Goal: Task Accomplishment & Management: Manage account settings

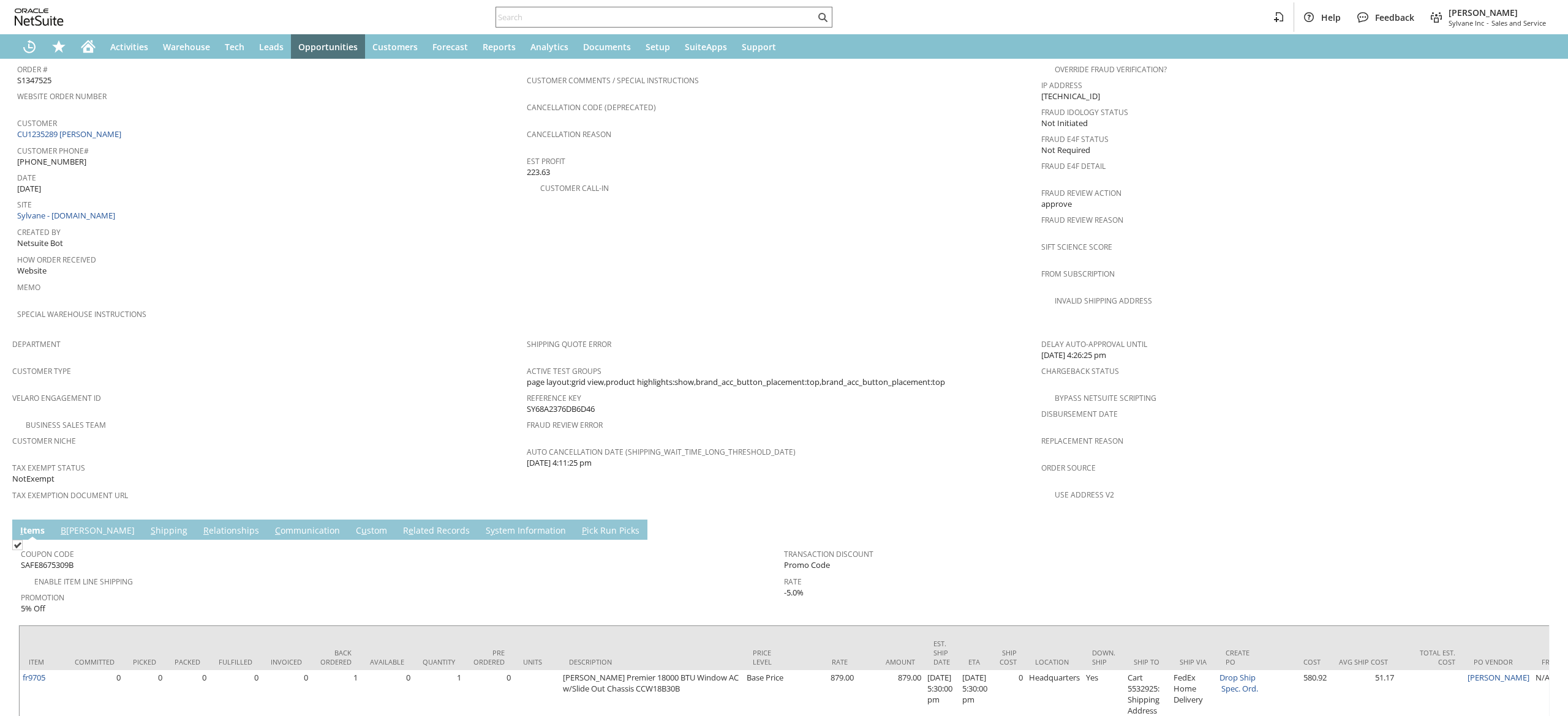
scroll to position [483, 0]
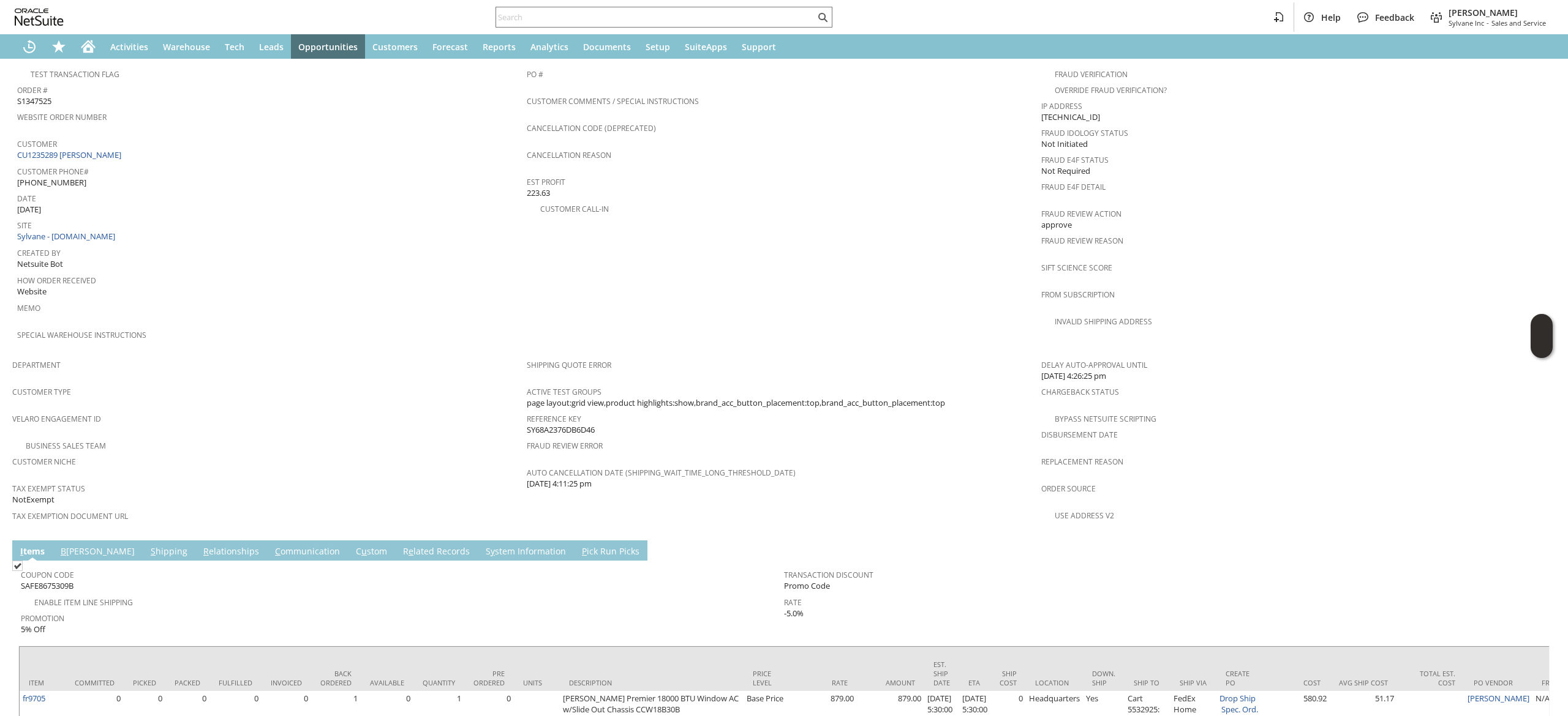
click at [134, 142] on div "Customer CU1235289 Bobby Newson" at bounding box center [269, 148] width 504 height 26
copy tbody "CU1235289 Bobby Newson"
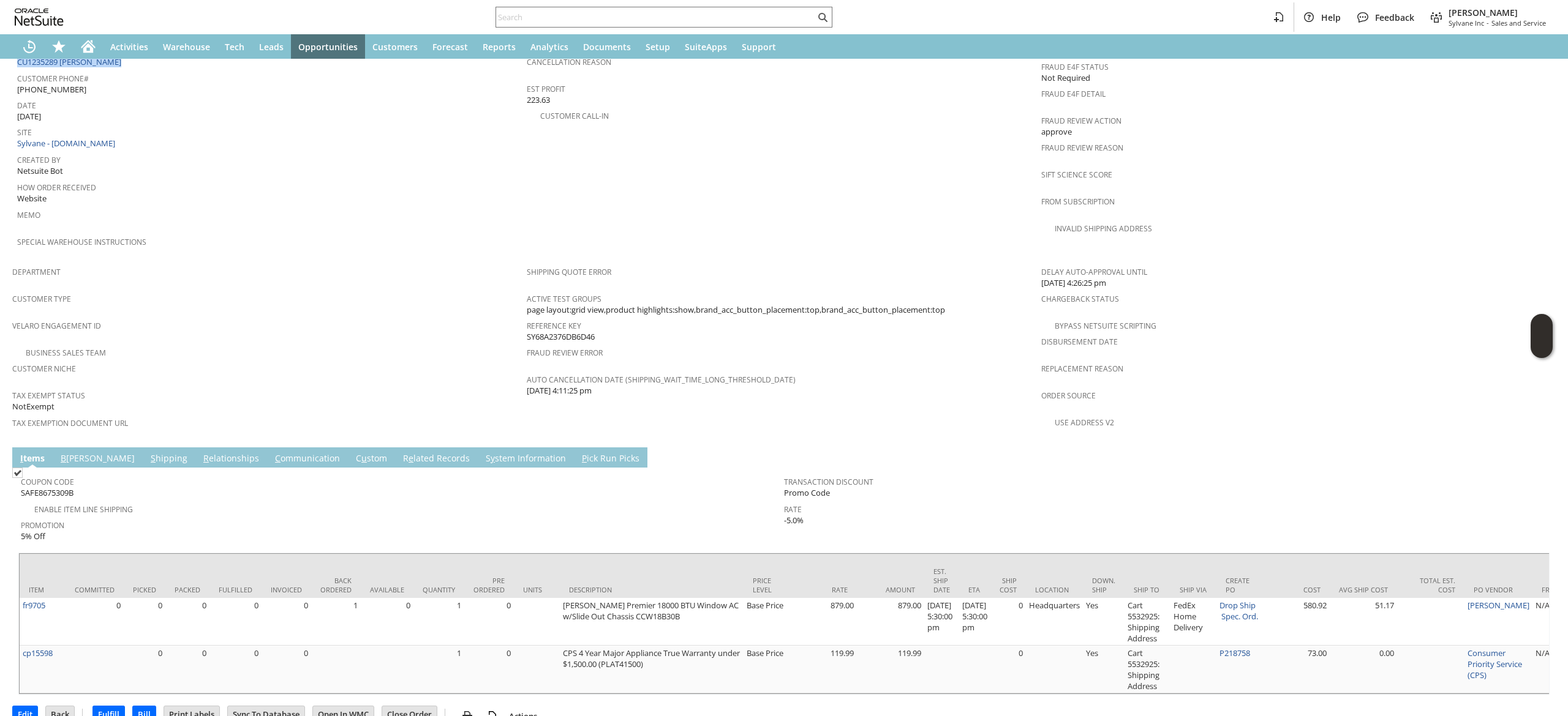
scroll to position [637, 0]
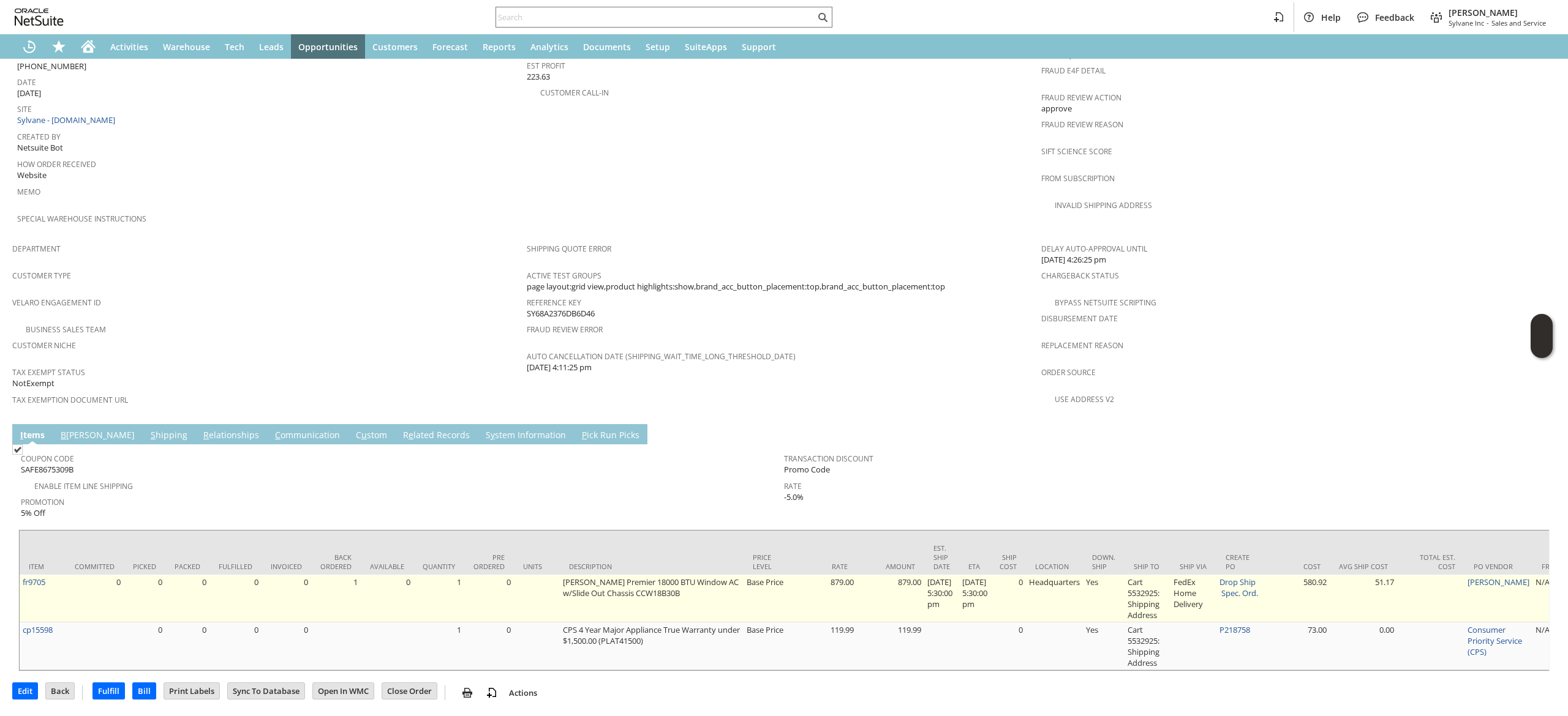
click at [1255, 575] on td "Drop Ship Spec. Ord." at bounding box center [1240, 599] width 46 height 48
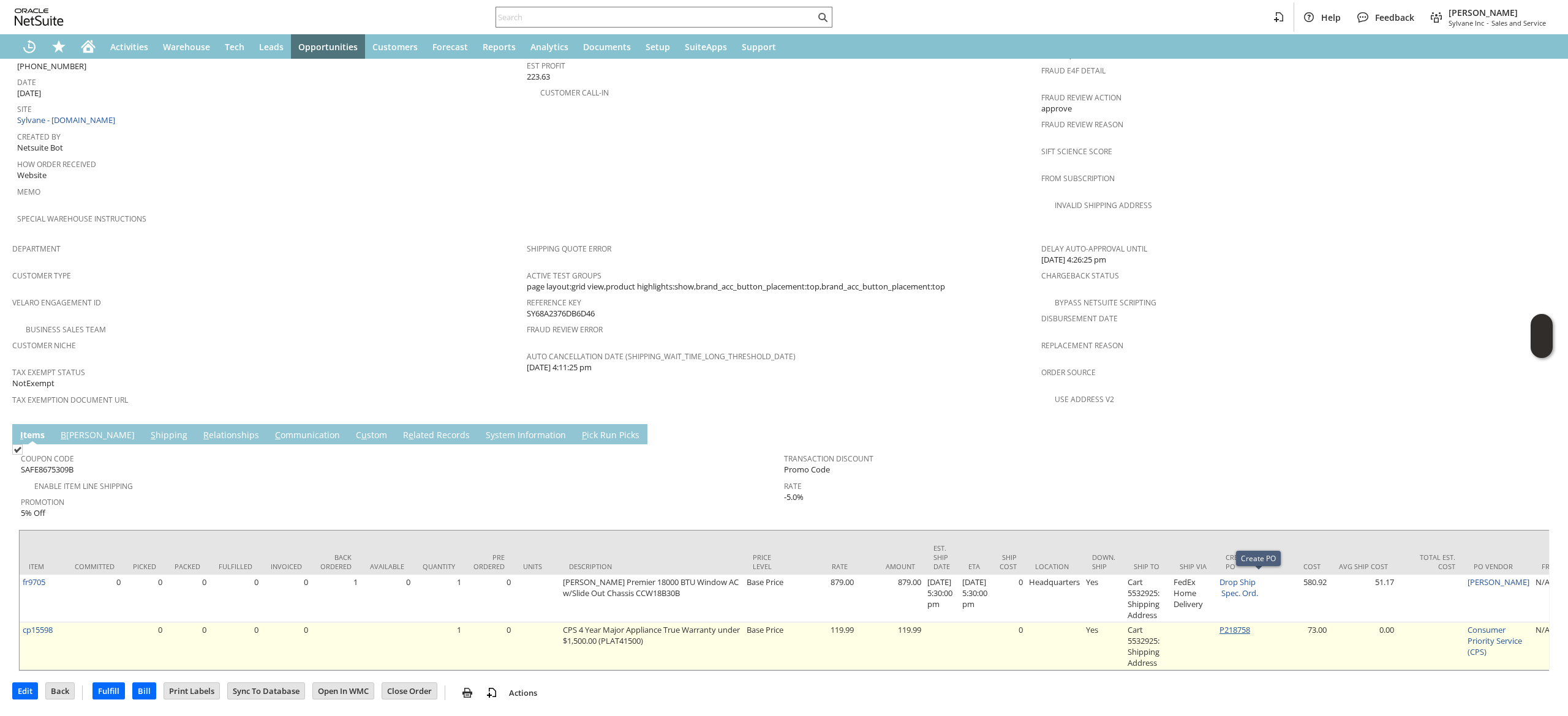
click at [1251, 624] on link "P218758" at bounding box center [1235, 629] width 30 height 11
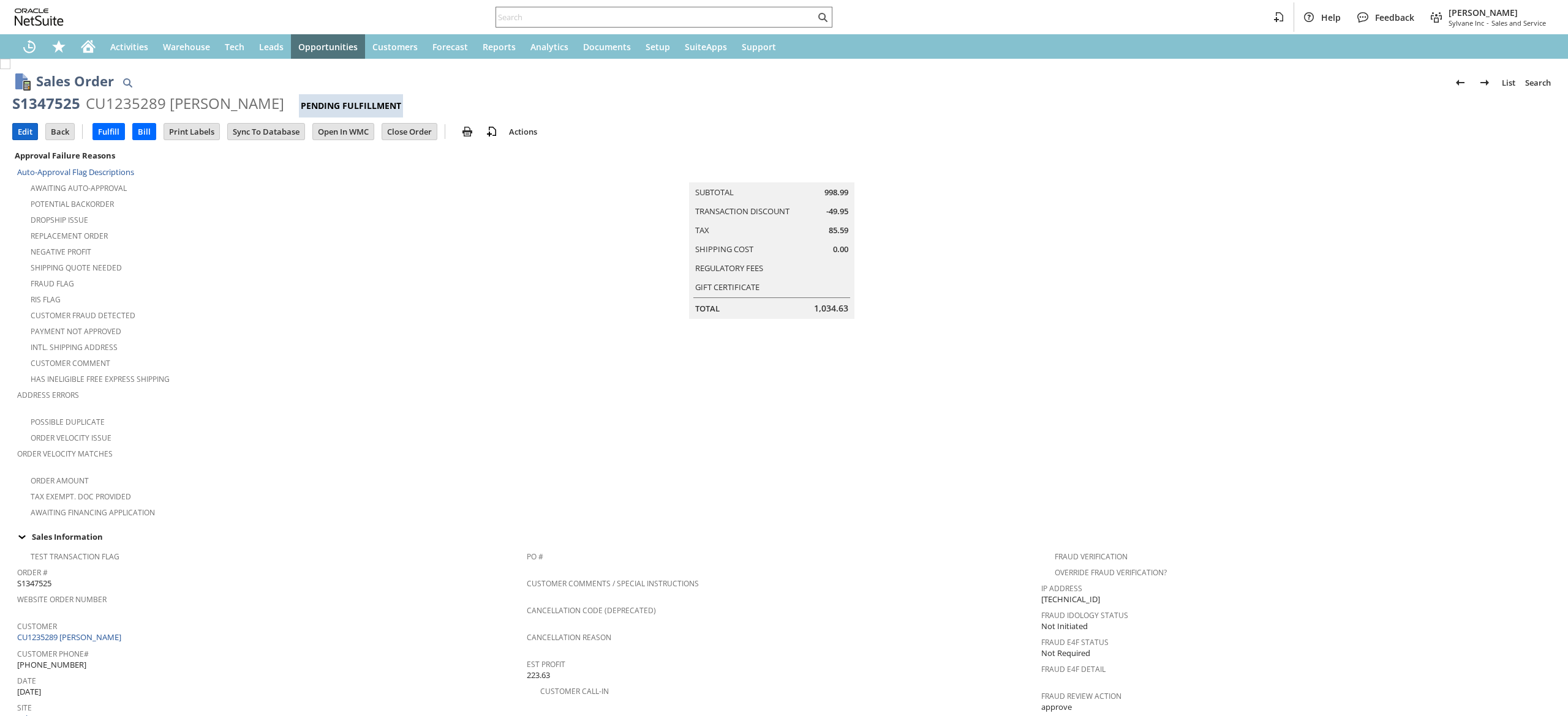
click at [20, 130] on input "Edit" at bounding box center [25, 131] width 25 height 16
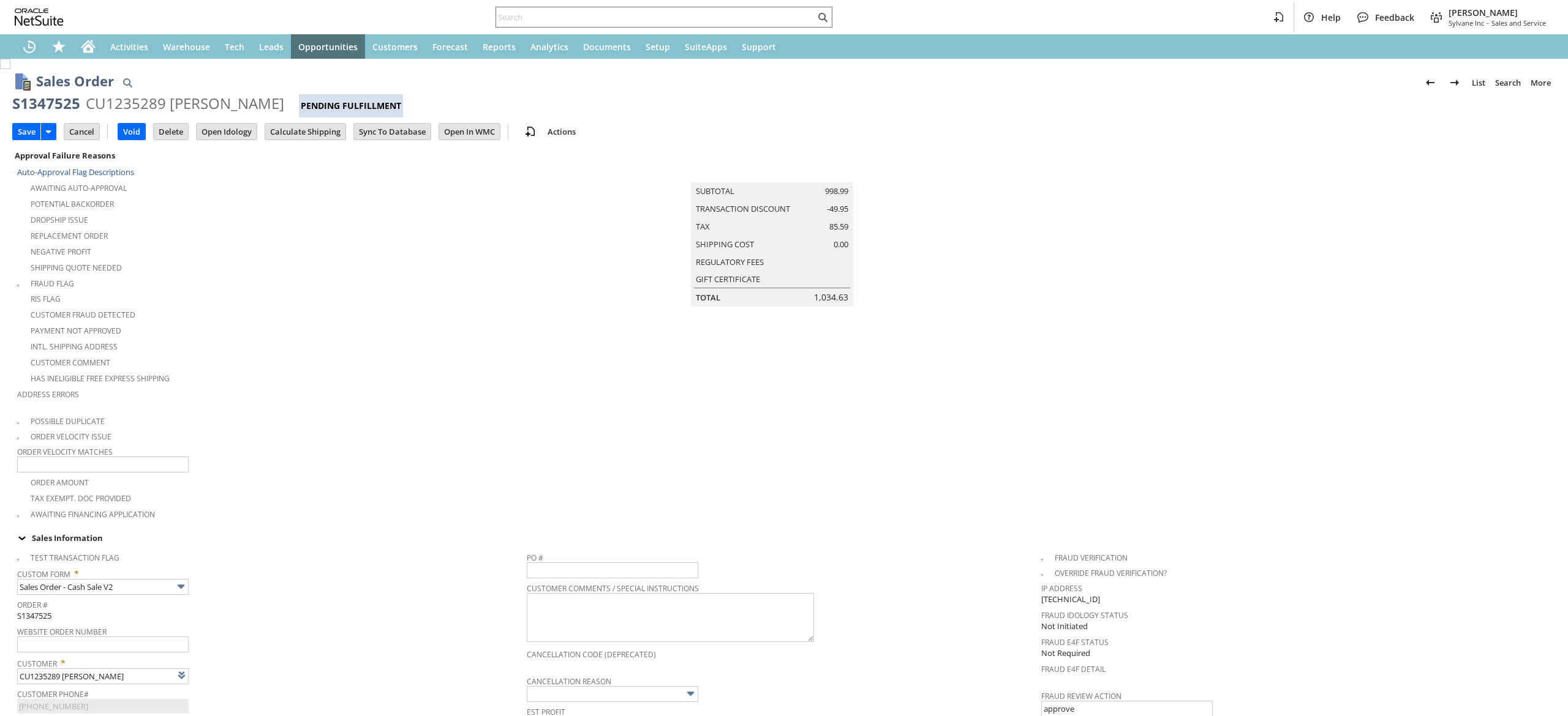
click at [622, 442] on td "Summary Subtotal 998.99 Transaction Discount -49.95 Tax 85.59 Shipping Cost 0.0…" at bounding box center [784, 334] width 515 height 374
type input "Add"
type input "Copy Previous"
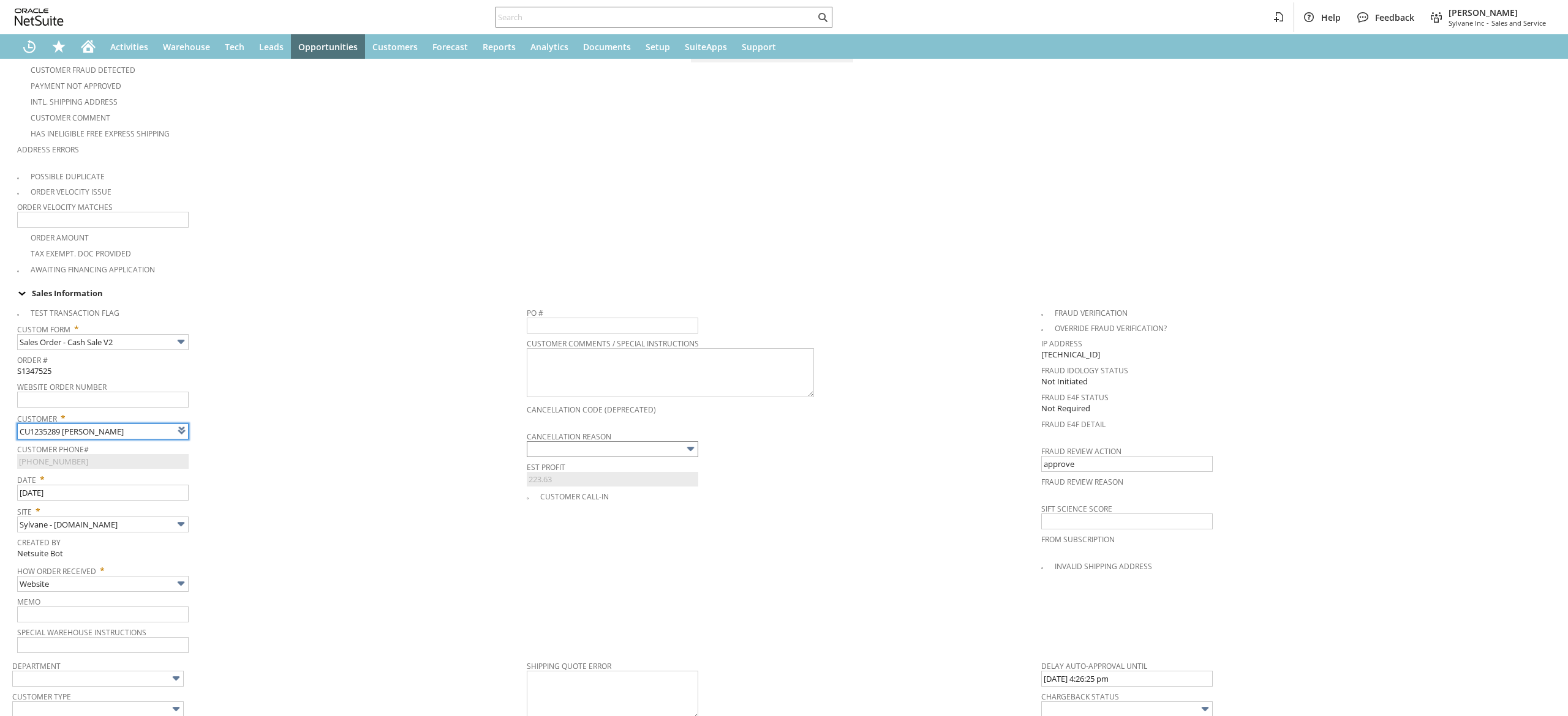
type input "Intelligent Recommendations¹⁰"
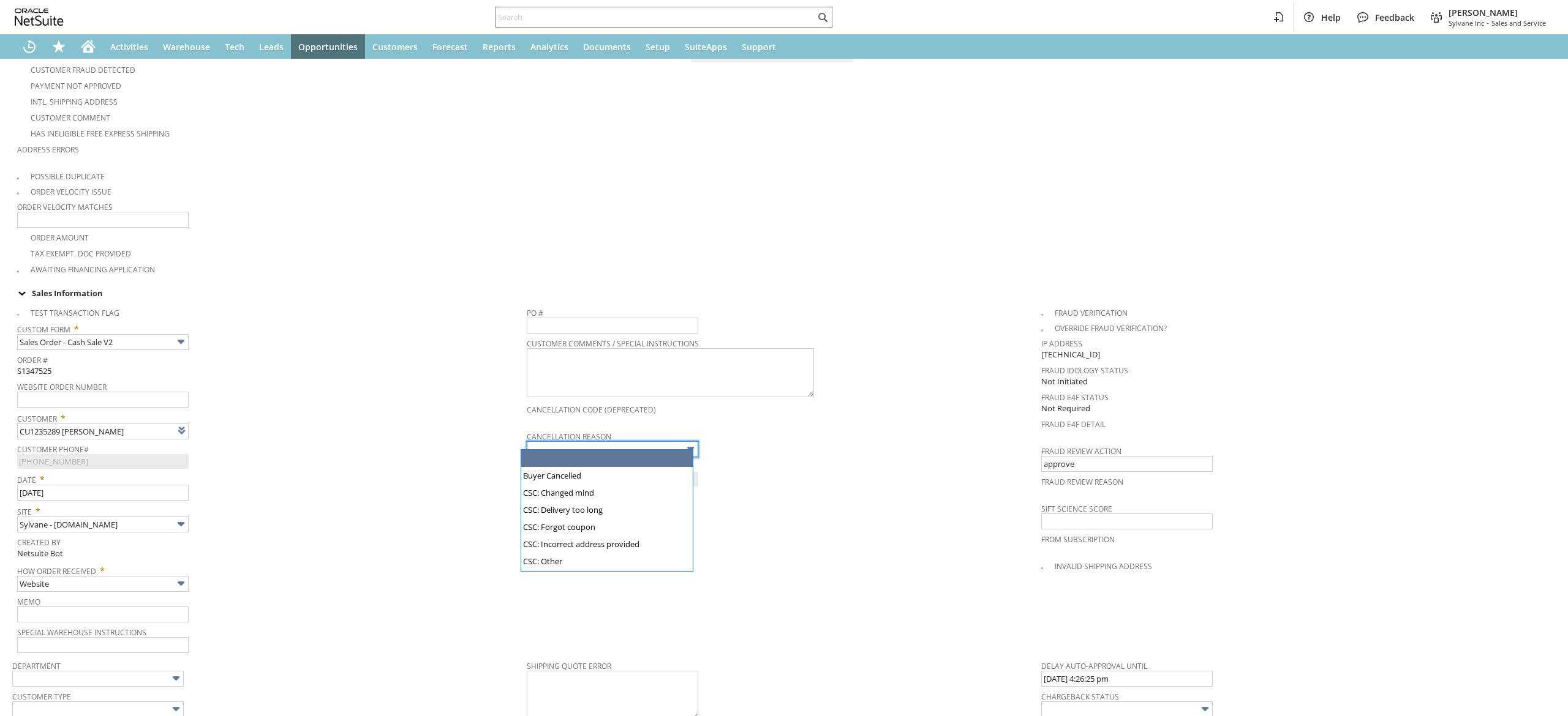
click at [670, 444] on input "text" at bounding box center [612, 449] width 171 height 16
drag, startPoint x: 650, startPoint y: 470, endPoint x: 543, endPoint y: 470, distance: 107.0
type input "Buyer Cancelled"
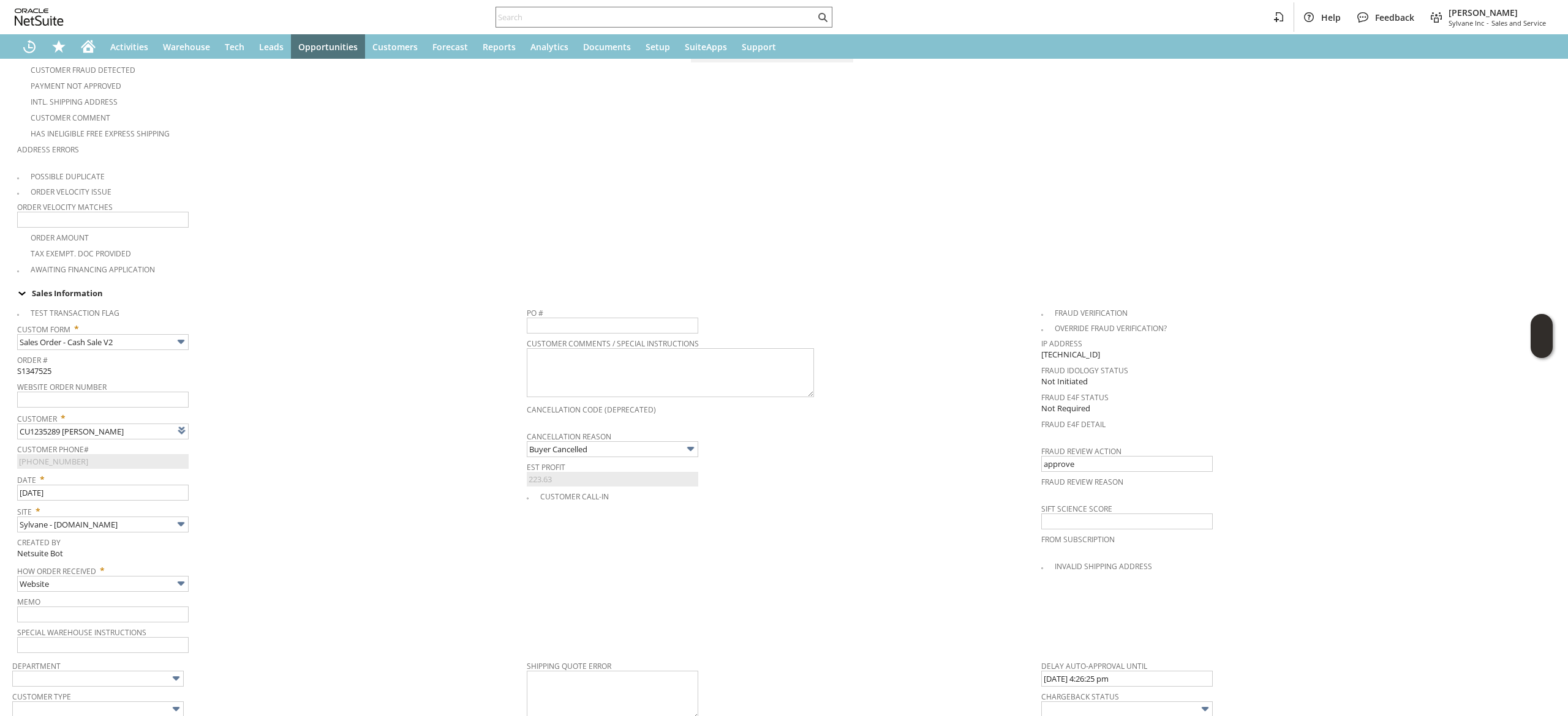
click at [129, 597] on span "Memo" at bounding box center [269, 600] width 504 height 14
drag, startPoint x: 127, startPoint y: 598, endPoint x: 115, endPoint y: 603, distance: 13.0
click at [115, 603] on div "Memo" at bounding box center [269, 608] width 504 height 30
click at [116, 607] on input "text" at bounding box center [103, 615] width 171 height 16
type input "buyer changed mind"
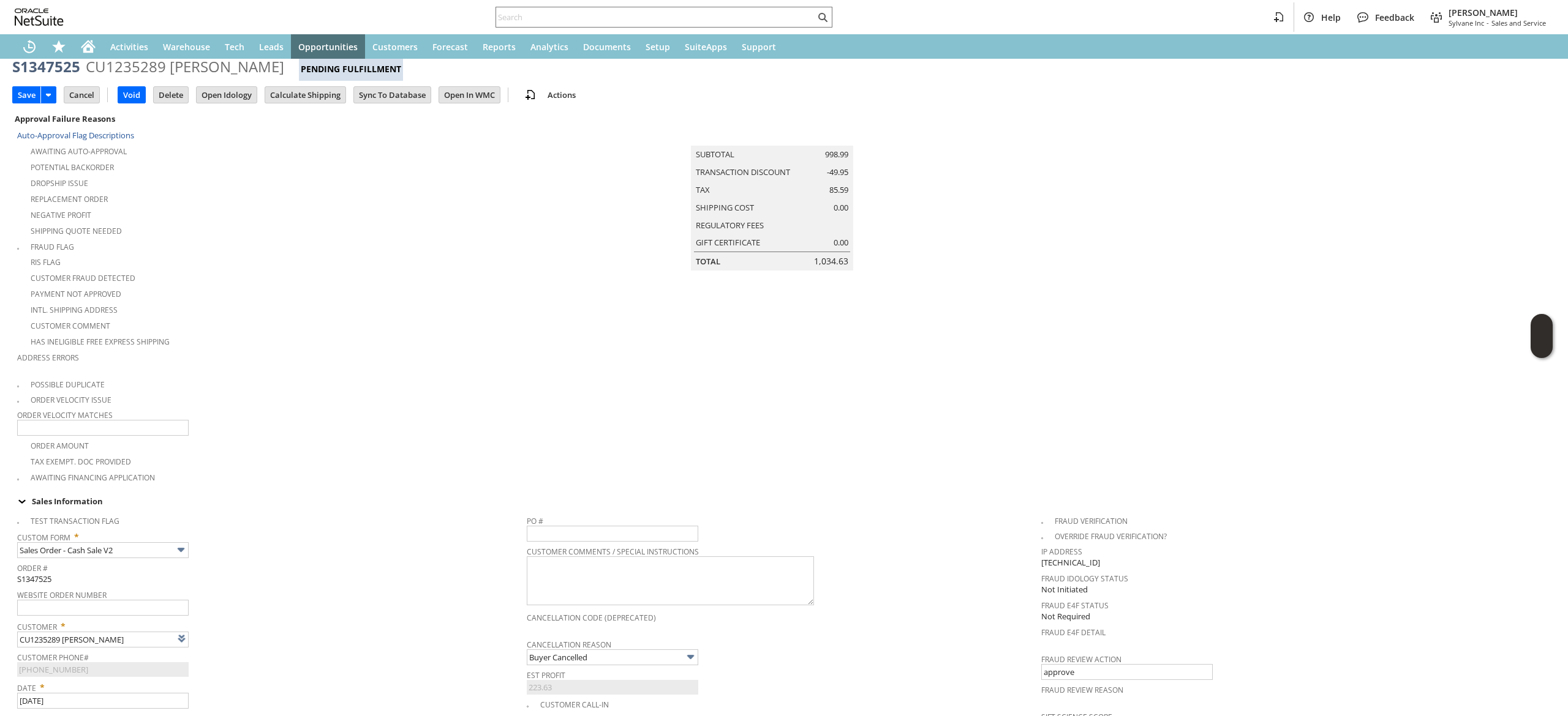
scroll to position [0, 0]
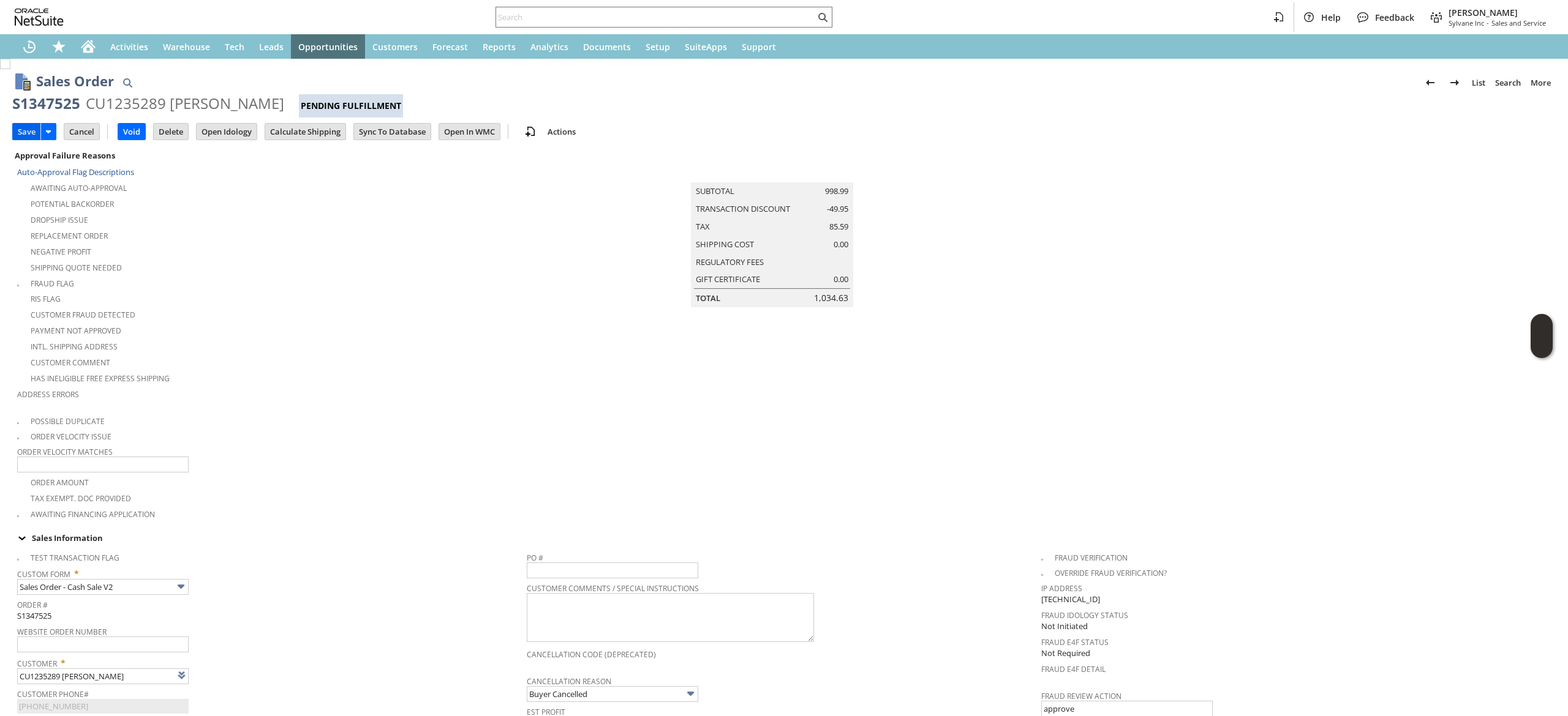
click at [26, 129] on input "Save" at bounding box center [27, 131] width 27 height 16
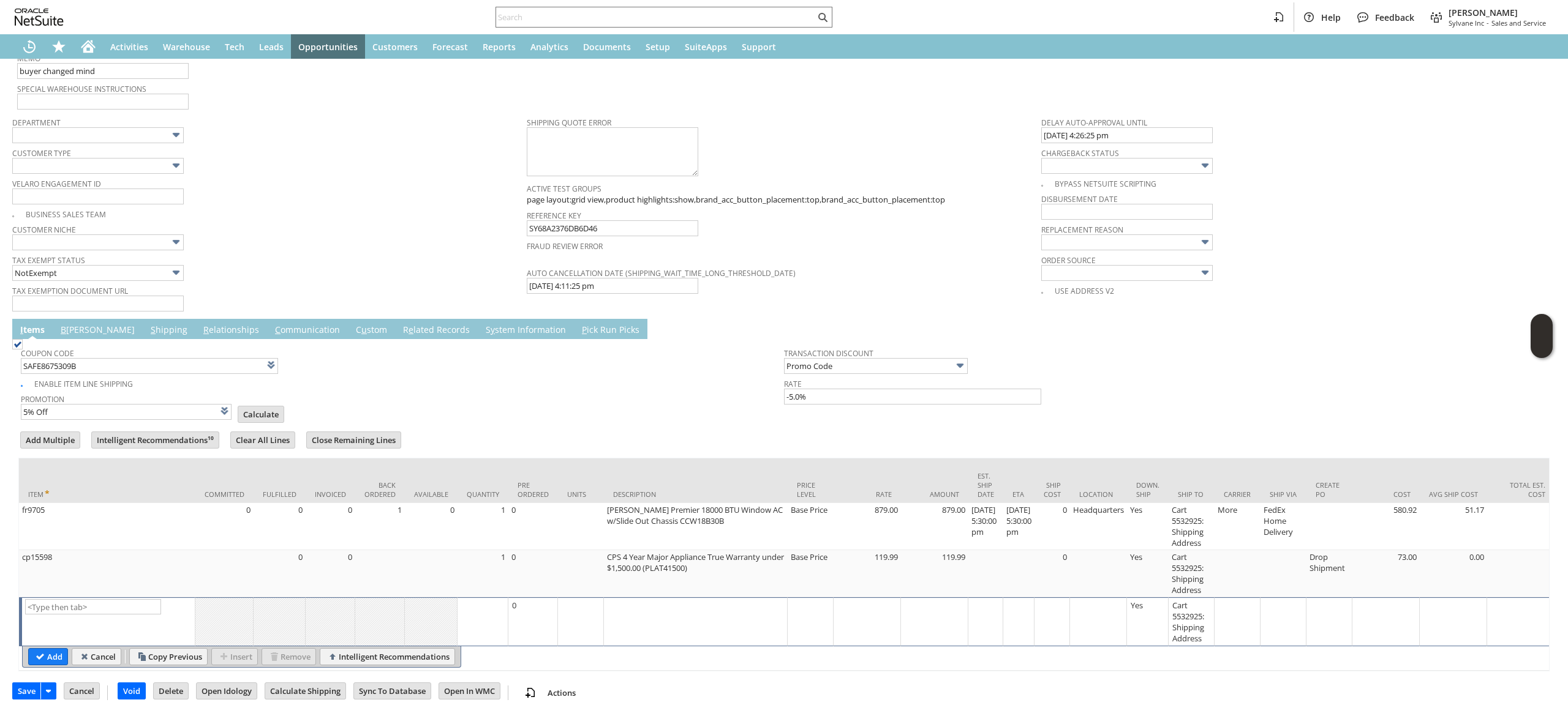
scroll to position [813, 0]
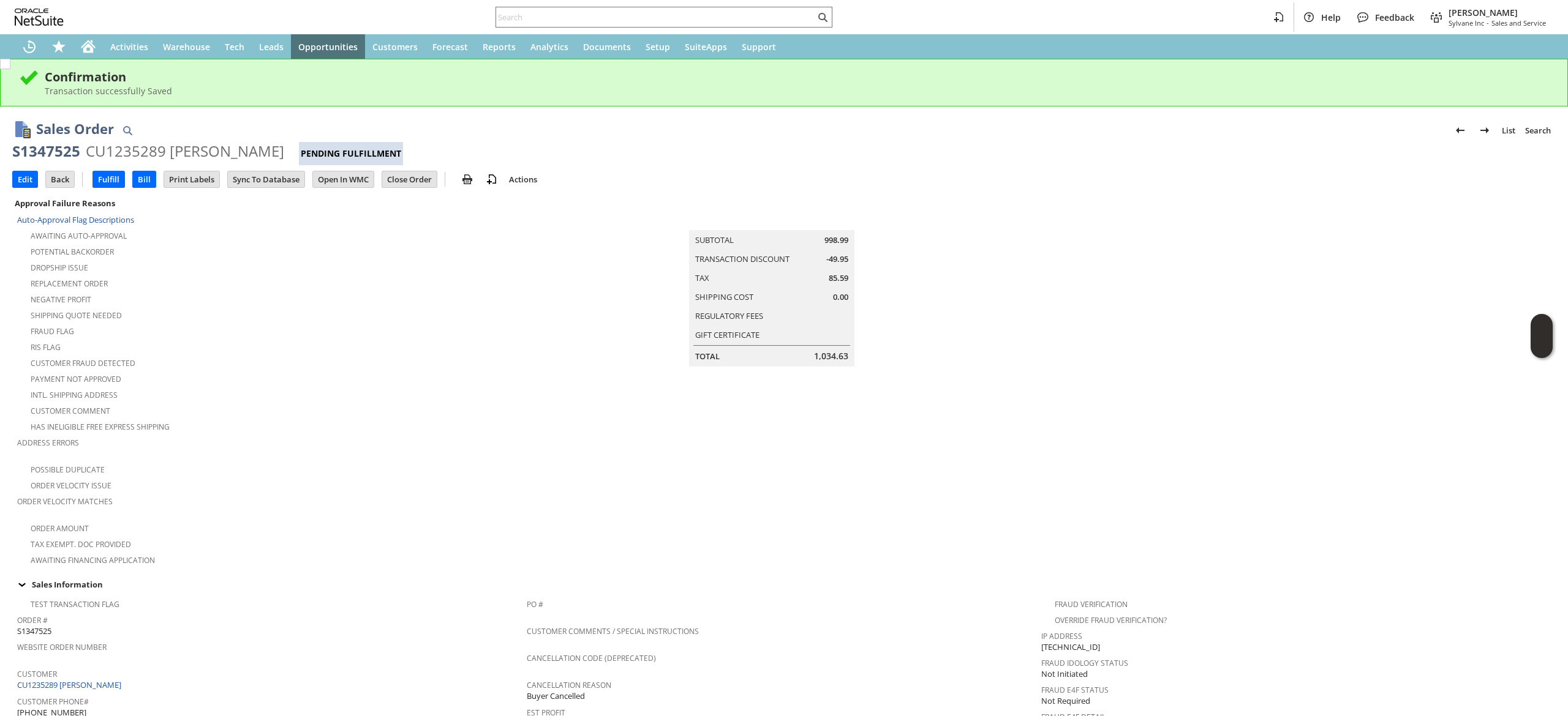
scroll to position [490, 0]
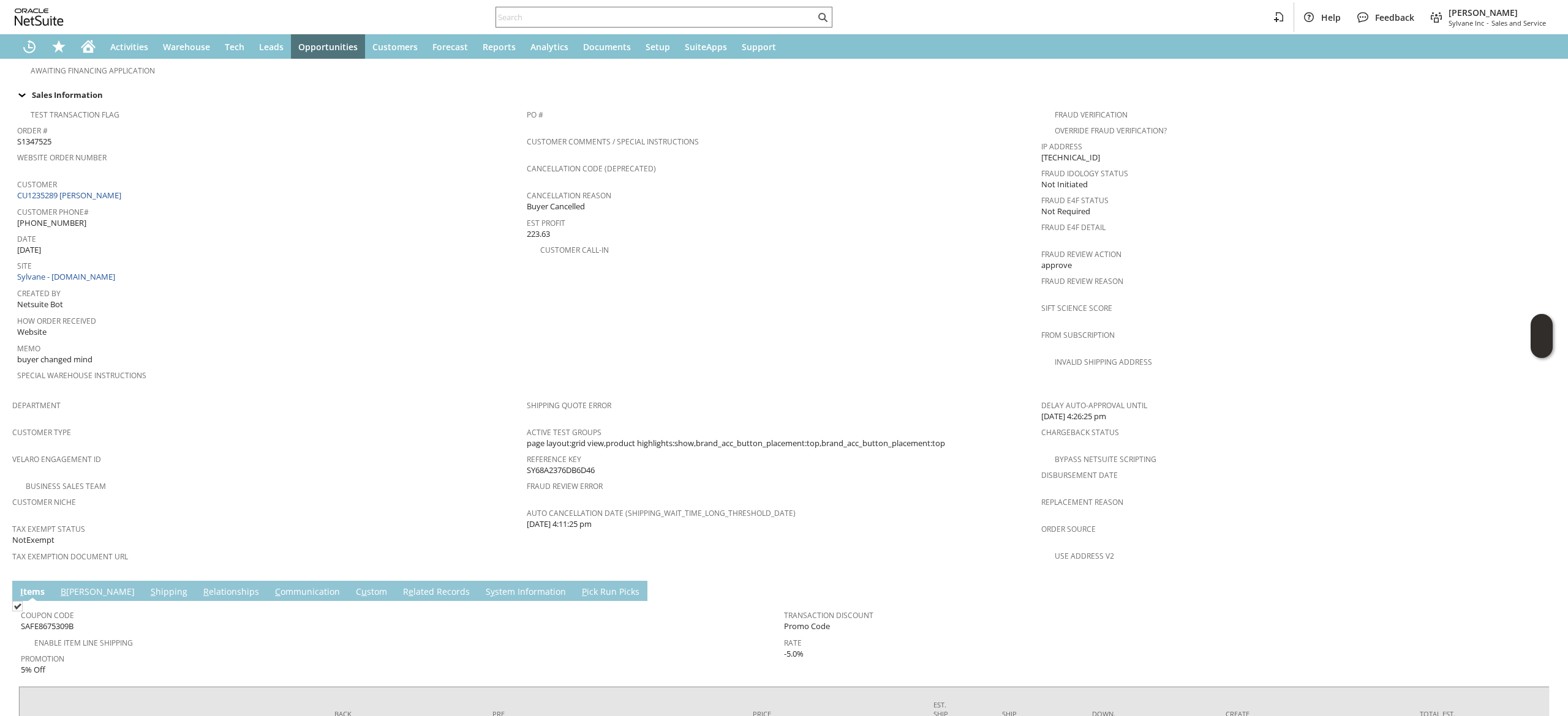
click at [136, 178] on div "Customer CU1235289 Bobby Newson" at bounding box center [269, 189] width 504 height 26
click at [138, 184] on div "Customer CU1235289 Bobby Newson" at bounding box center [269, 189] width 504 height 26
click at [138, 185] on div "Customer CU1235289 Bobby Newson" at bounding box center [269, 189] width 504 height 26
copy tbody "CU1235289 Bobby Newson"
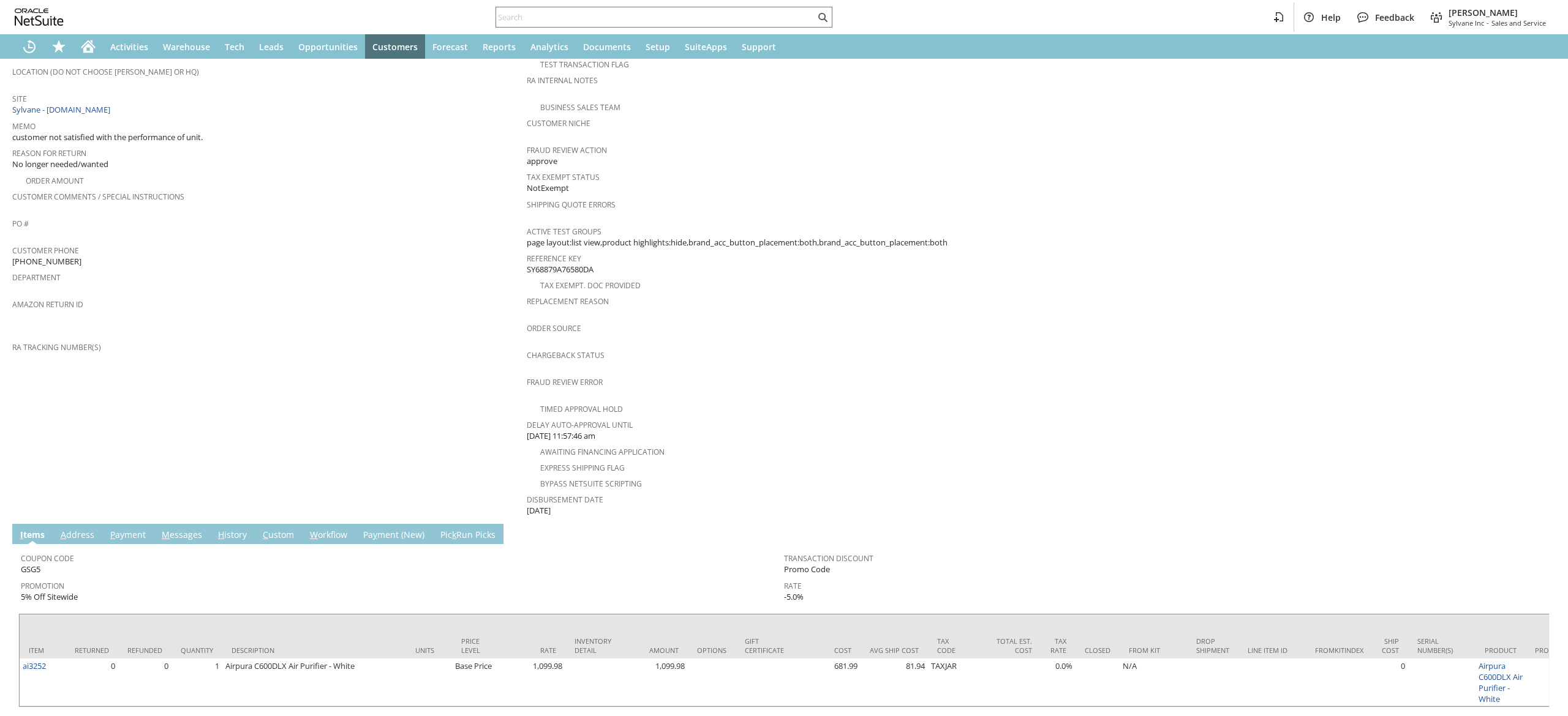
scroll to position [256, 0]
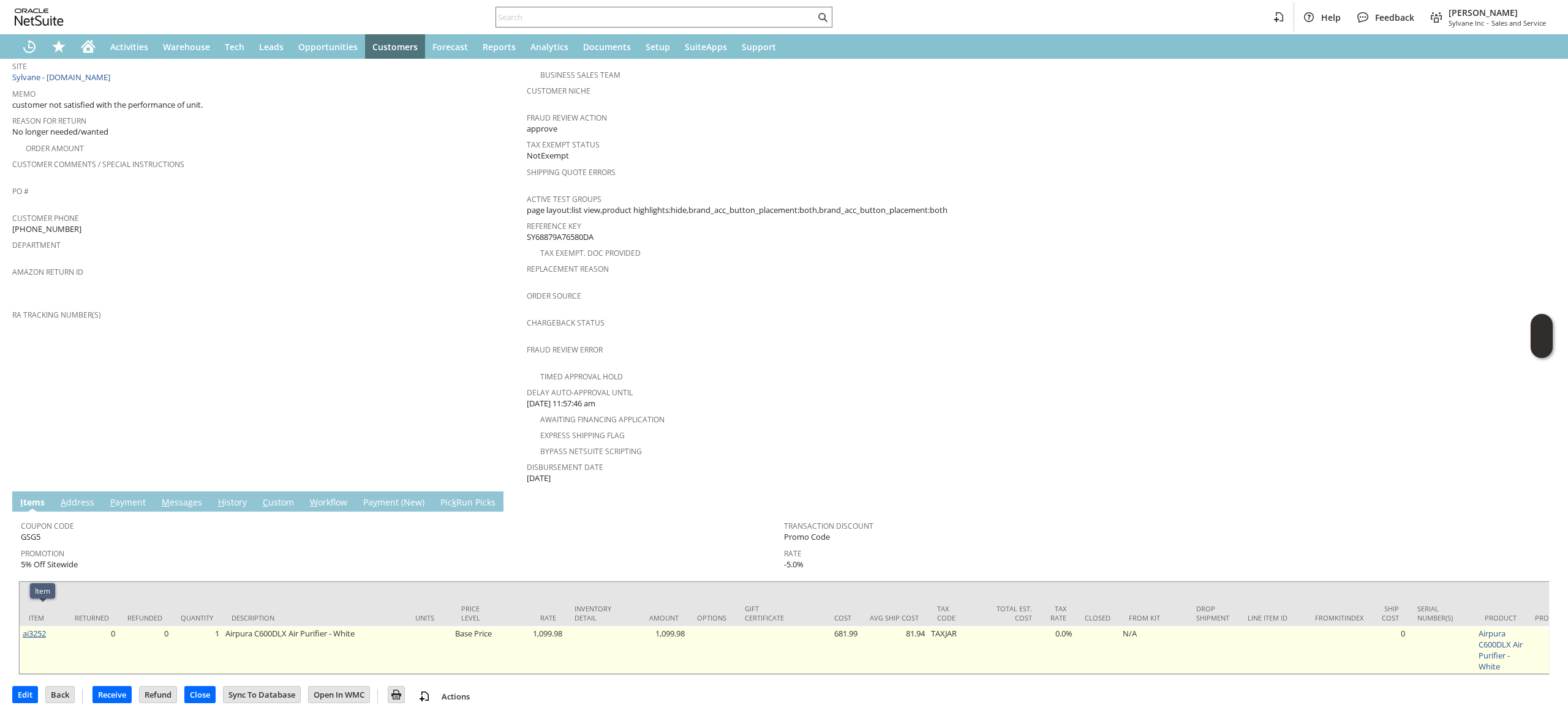
click at [30, 628] on link "ai3252" at bounding box center [34, 633] width 23 height 11
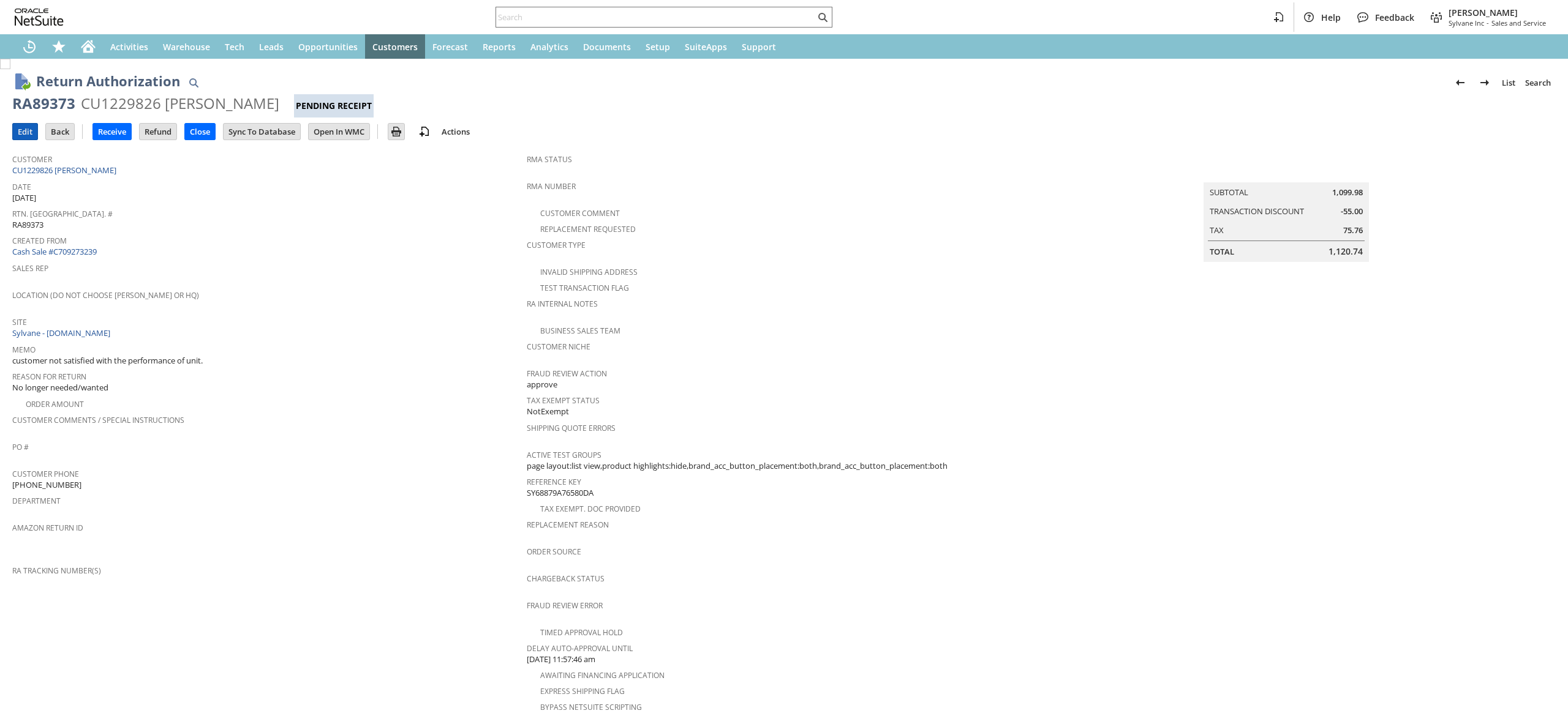
click at [20, 124] on input "Edit" at bounding box center [25, 131] width 25 height 16
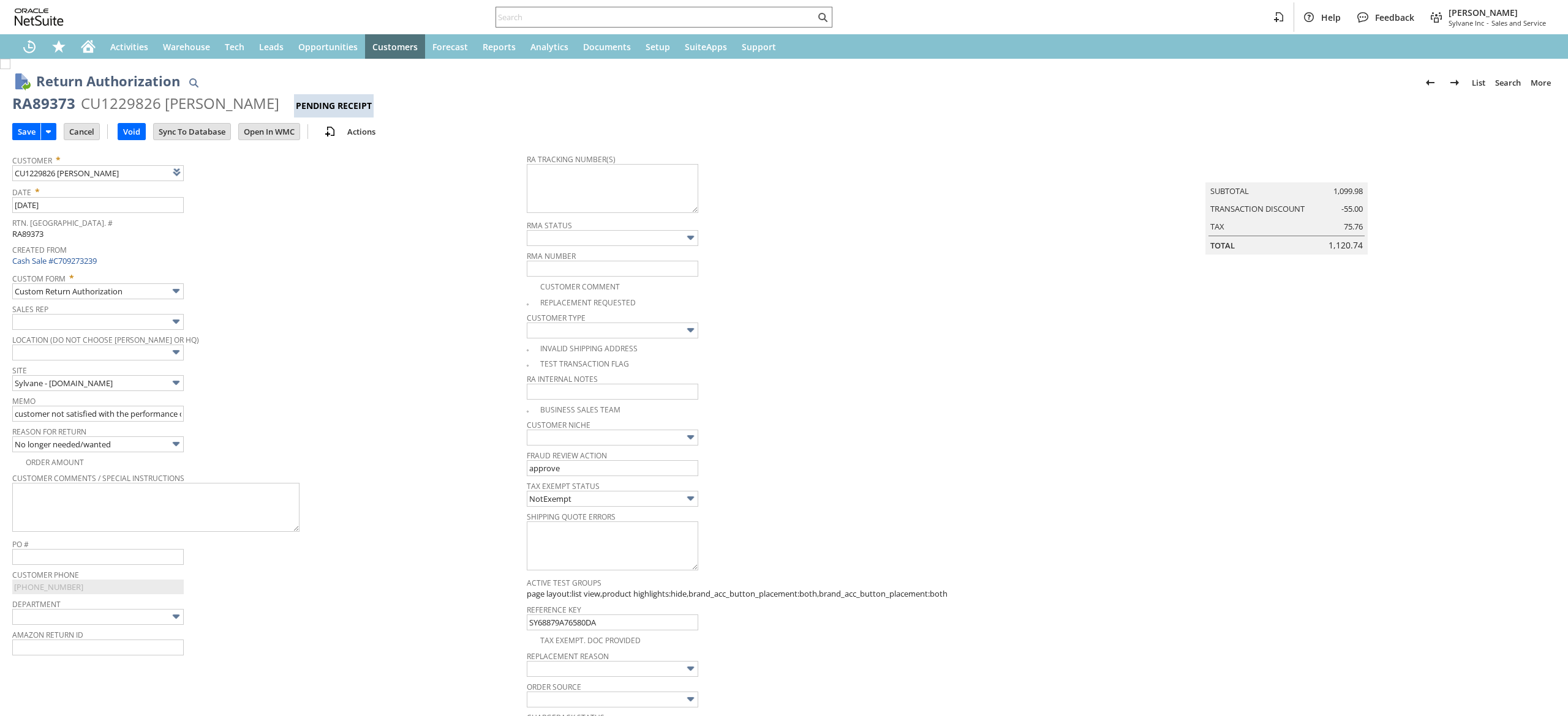
click at [543, 193] on textarea at bounding box center [612, 189] width 171 height 49
type input "Add"
type input "Copy Previous"
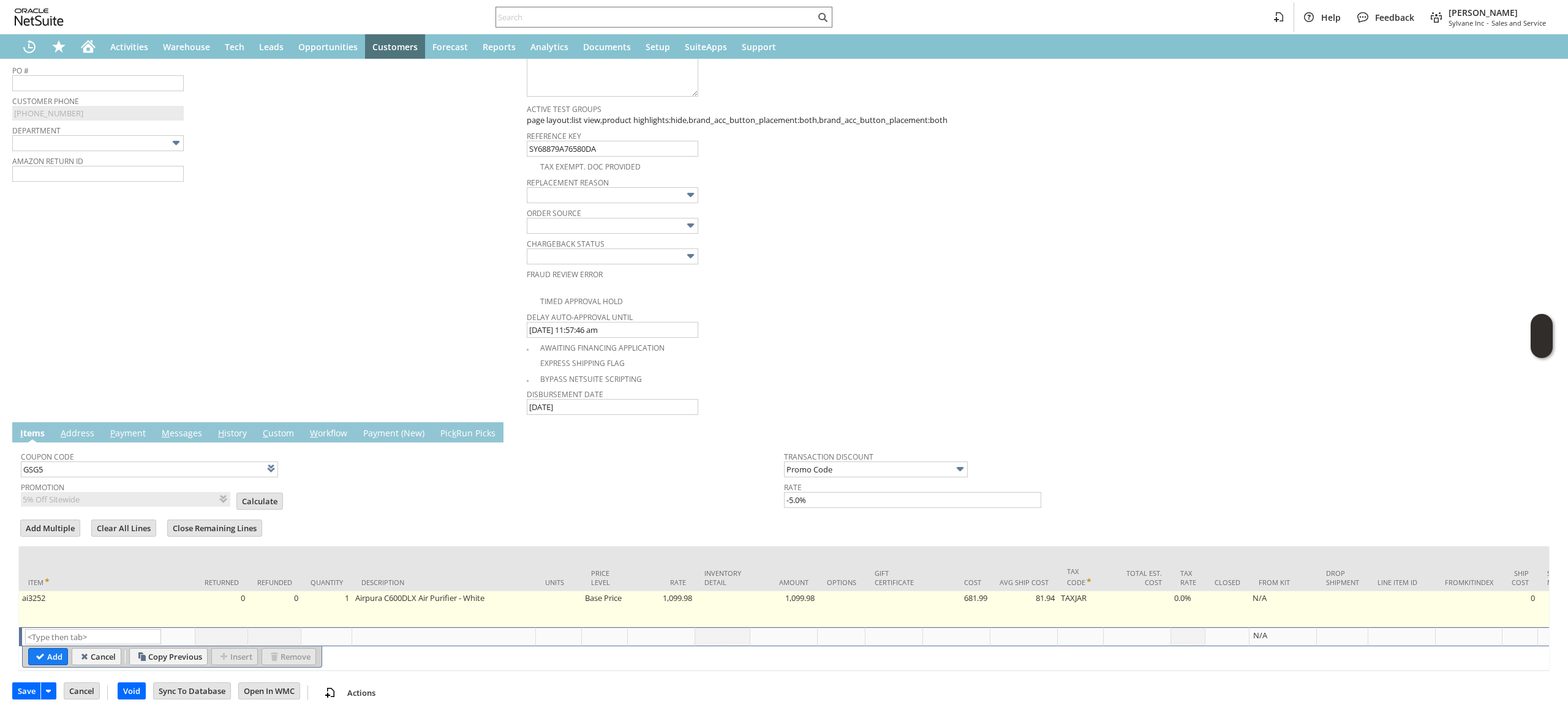
type textarea "791913757350 Email Label"
click at [90, 603] on td "ai3252" at bounding box center [107, 610] width 176 height 36
type input "ai3252"
type input "OK"
type input "Make Copy"
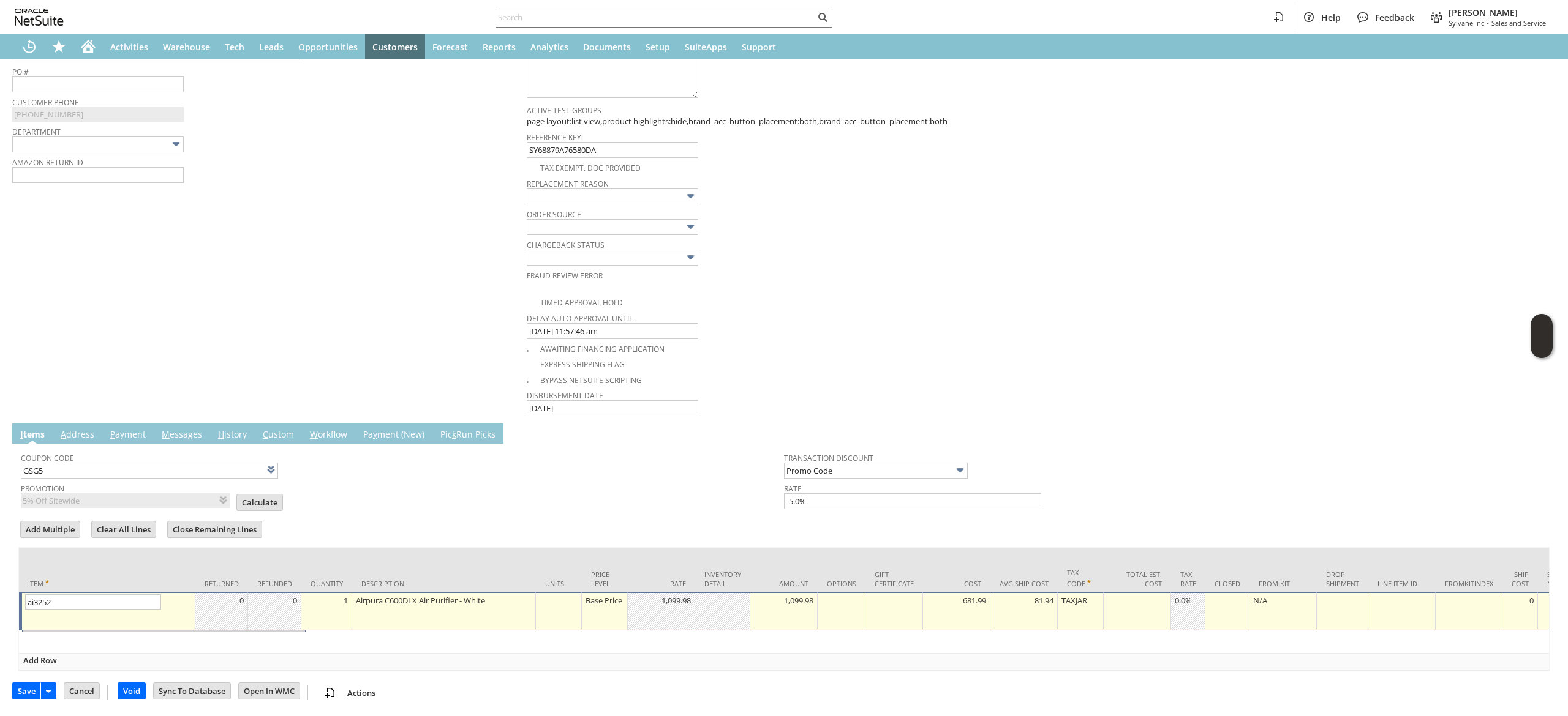
scroll to position [496, 0]
click at [92, 632] on input "Cancel" at bounding box center [92, 640] width 48 height 16
type input "Add"
type input "Copy Previous"
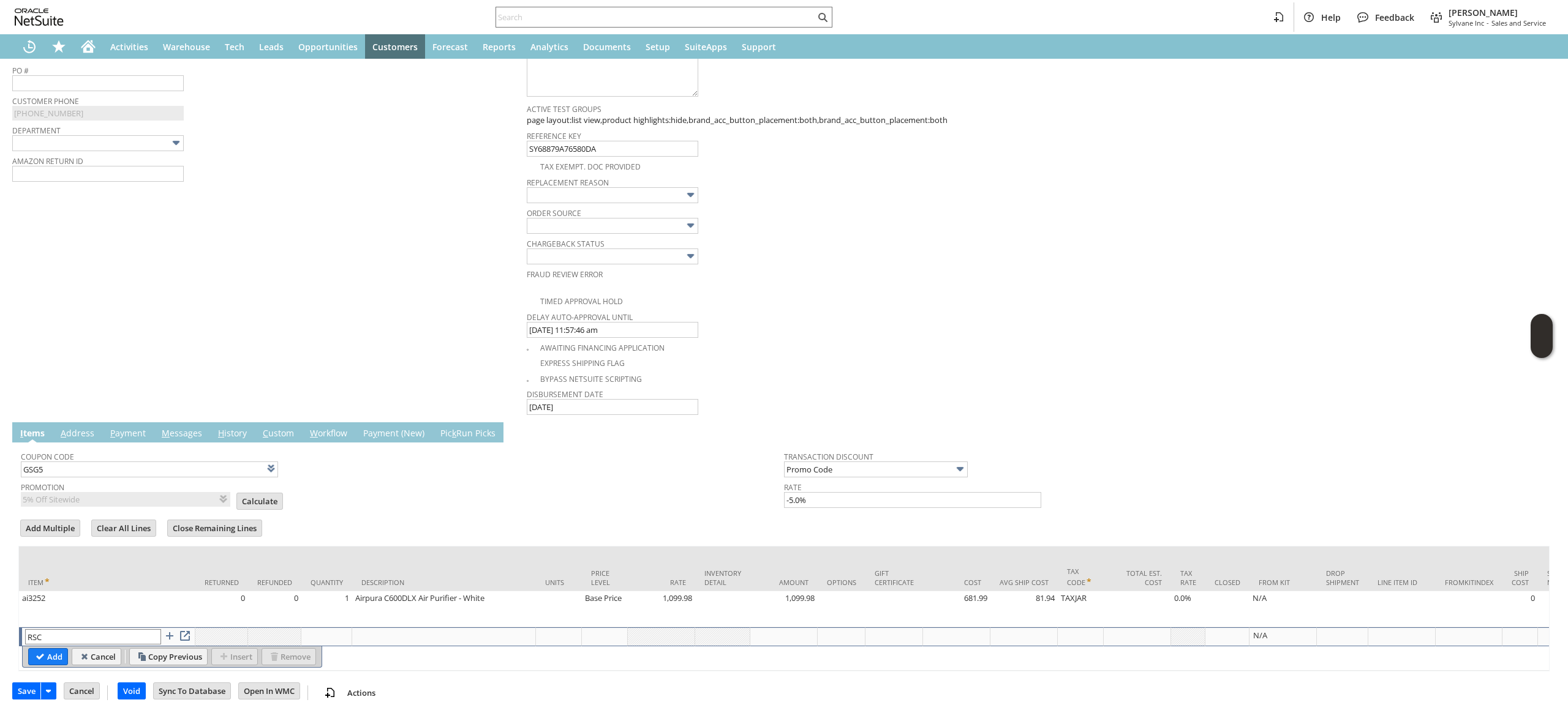
type input "RSC1"
type input "0.00"
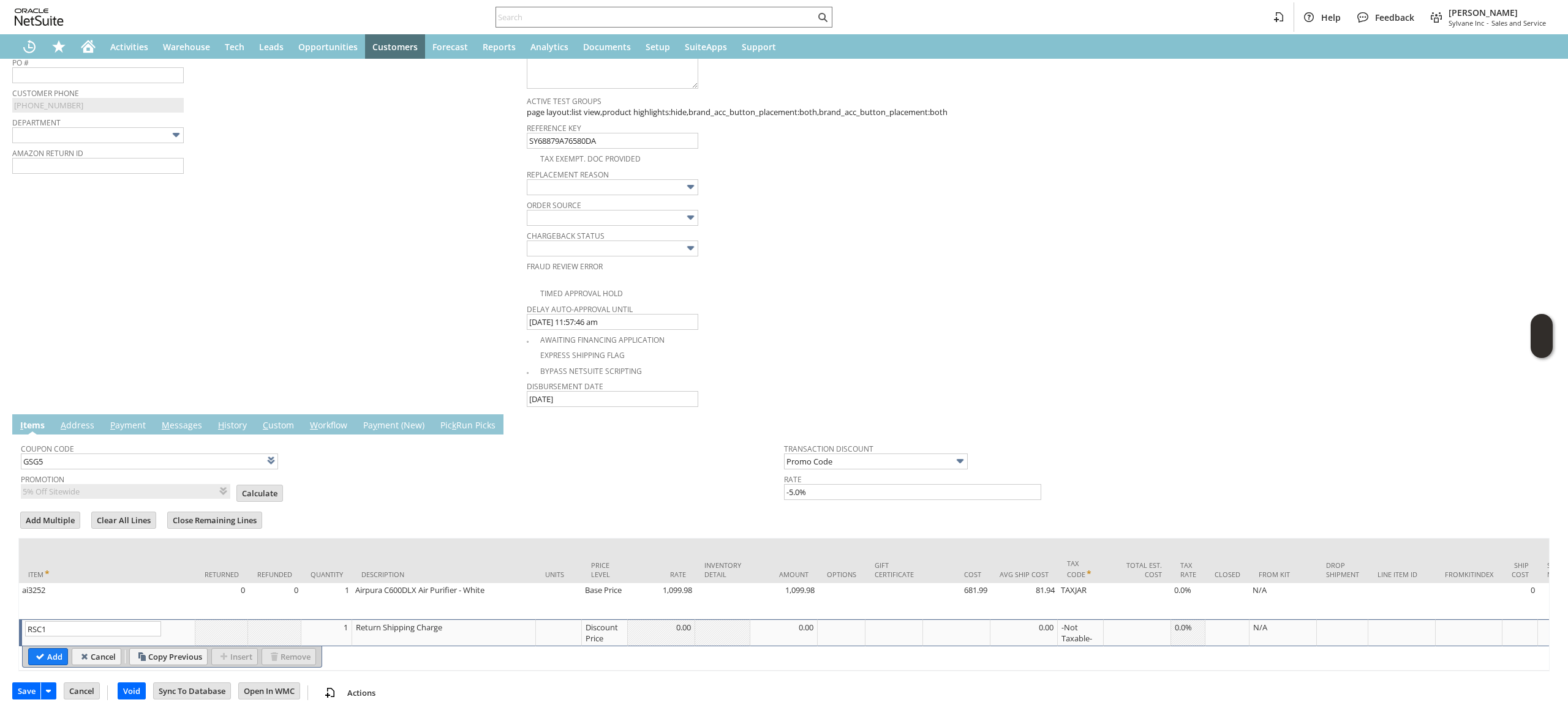
type input "RSC1"
click at [58, 656] on table "Add Cancel Copy Previous Insert Remove" at bounding box center [172, 657] width 300 height 22
click at [61, 650] on input "Add" at bounding box center [48, 657] width 38 height 16
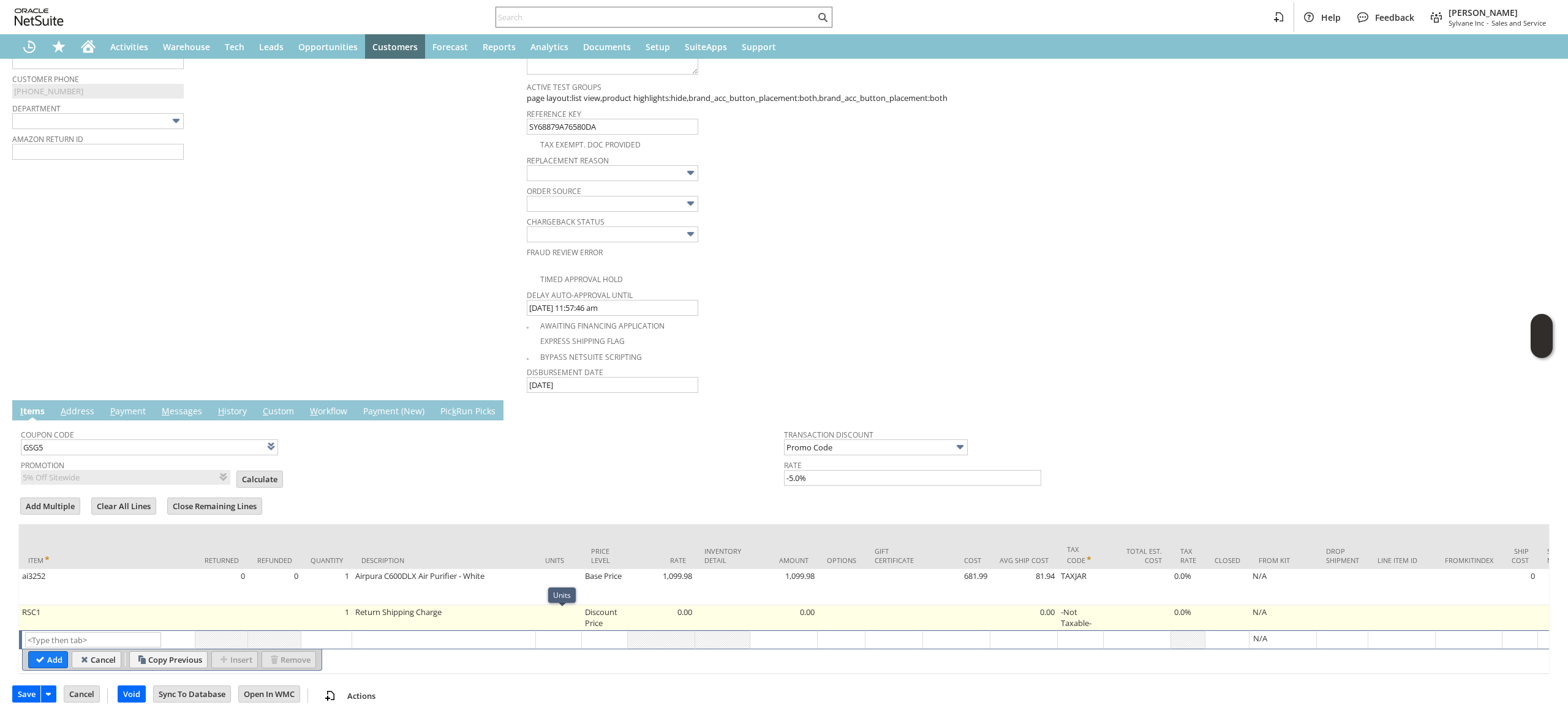
click at [596, 621] on td "Discount Price" at bounding box center [605, 618] width 46 height 25
type input "Disco...rice"
type input "OK"
type input "Make Copy"
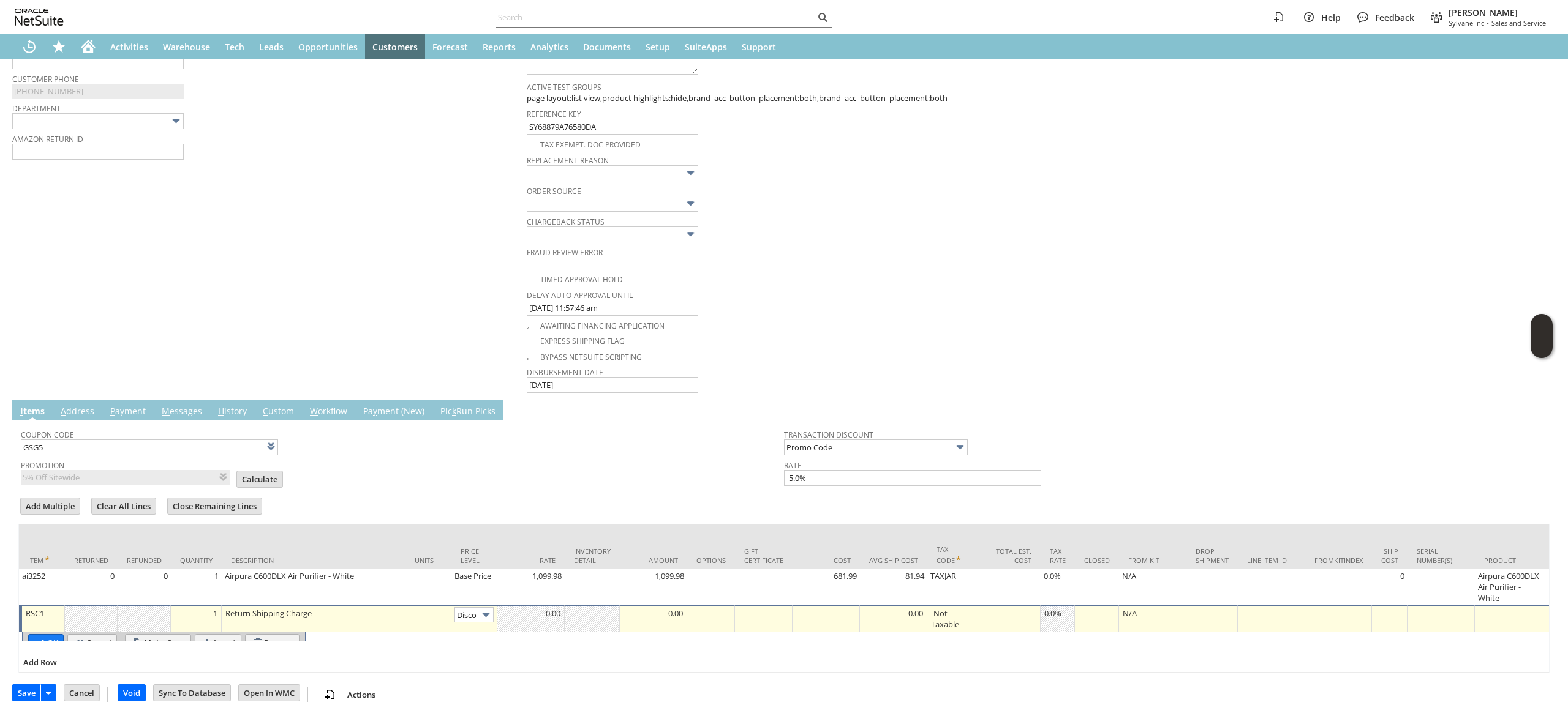
scroll to position [0, 20]
click at [469, 615] on input "Disco...rice" at bounding box center [474, 615] width 39 height 15
type input "Custom"
click at [561, 624] on td at bounding box center [531, 618] width 67 height 27
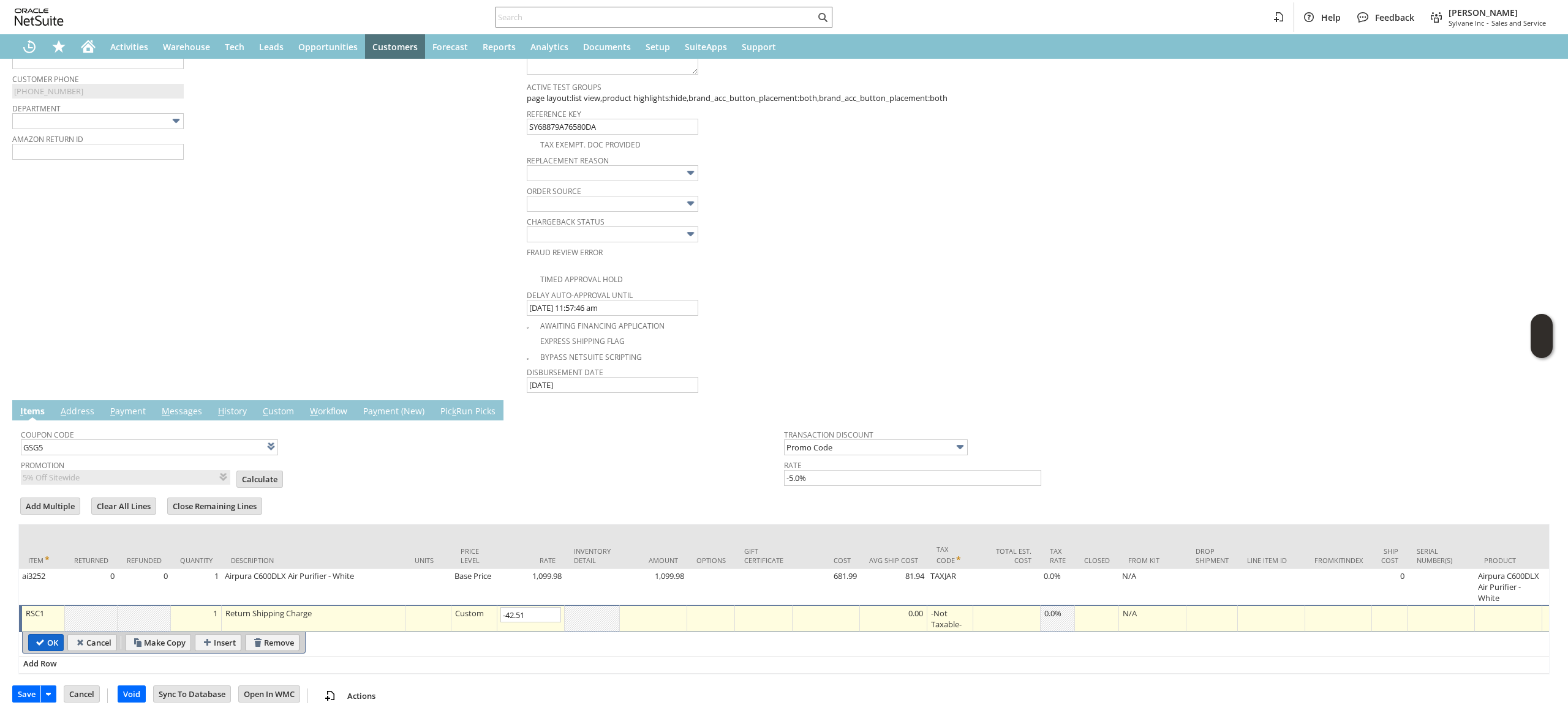
type input "-42.51"
click at [62, 644] on input "OK" at bounding box center [46, 643] width 34 height 16
type input "Add"
type input "Copy Previous"
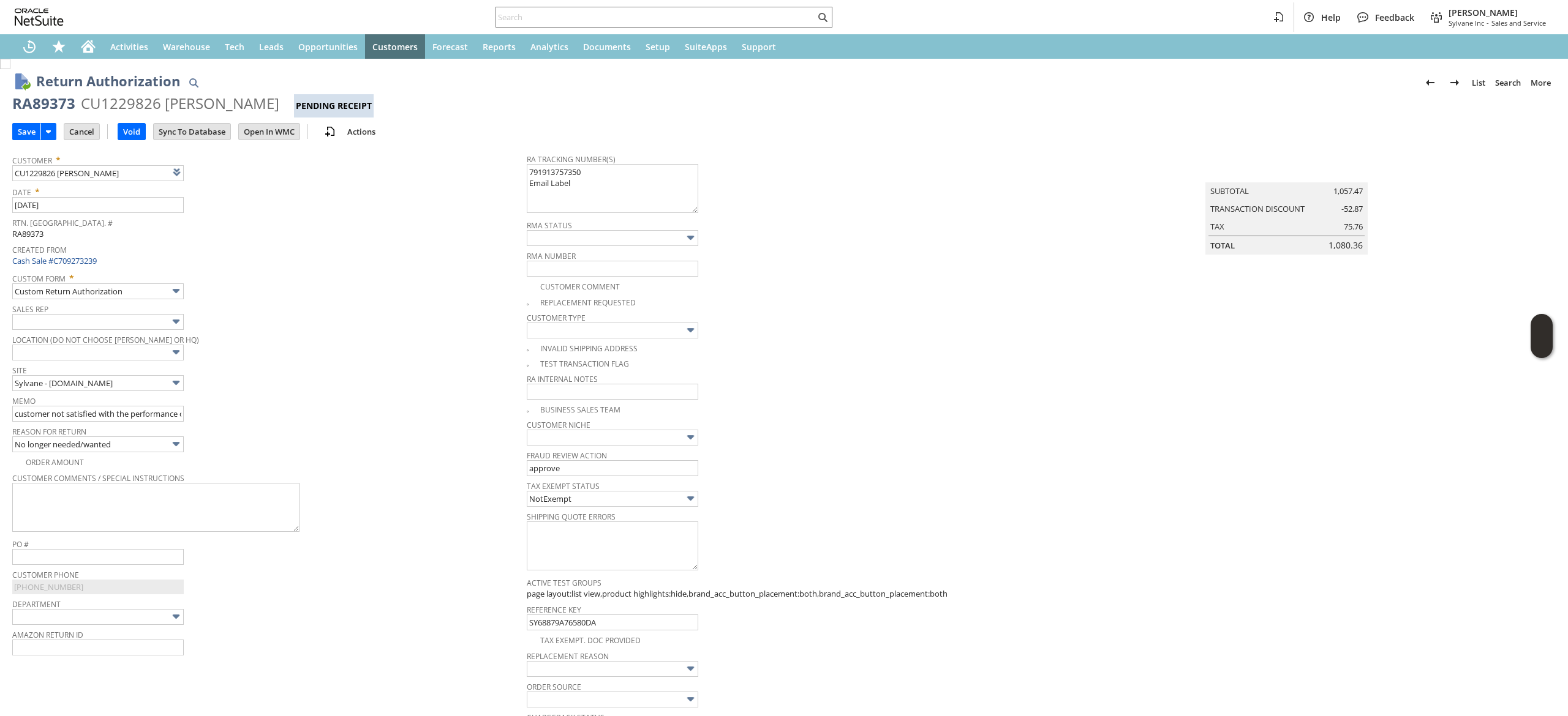
drag, startPoint x: 18, startPoint y: 134, endPoint x: 958, endPoint y: 148, distance: 940.1
click at [20, 134] on input "Save" at bounding box center [27, 131] width 27 height 16
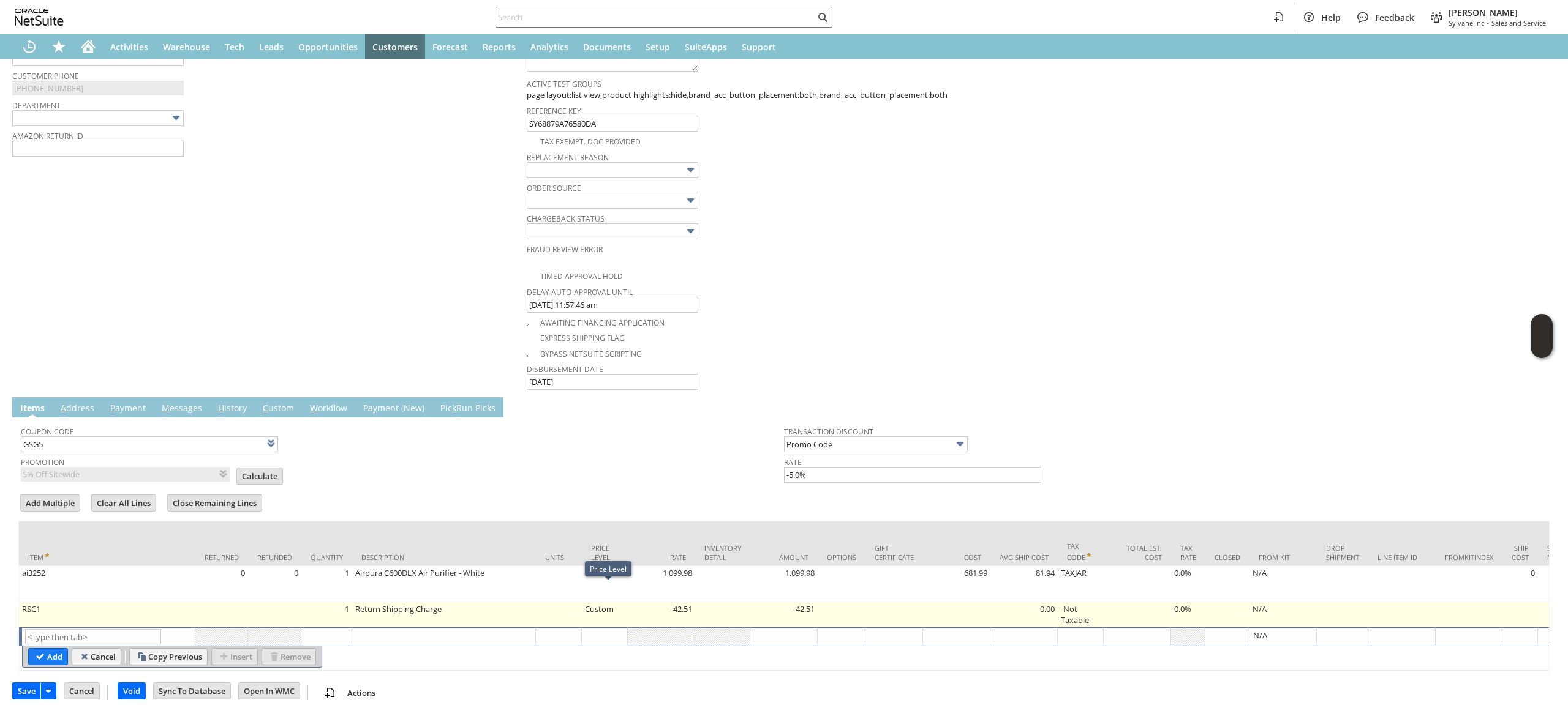
click at [603, 603] on td "Custom" at bounding box center [605, 615] width 46 height 25
type input "Custom"
type input "RSC1"
type input "OK"
type input "Make Copy"
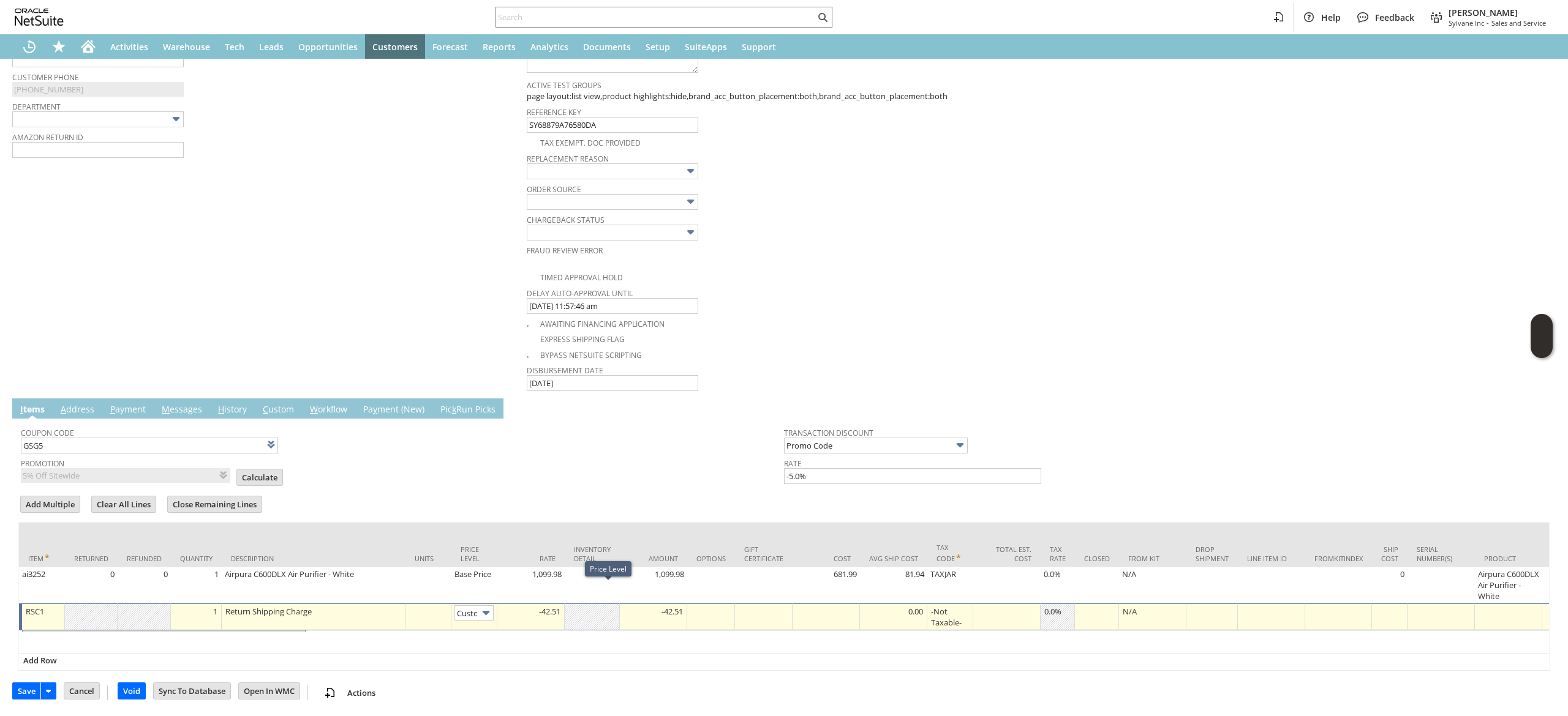
scroll to position [0, 9]
click at [633, 604] on div "-42.51" at bounding box center [654, 610] width 61 height 12
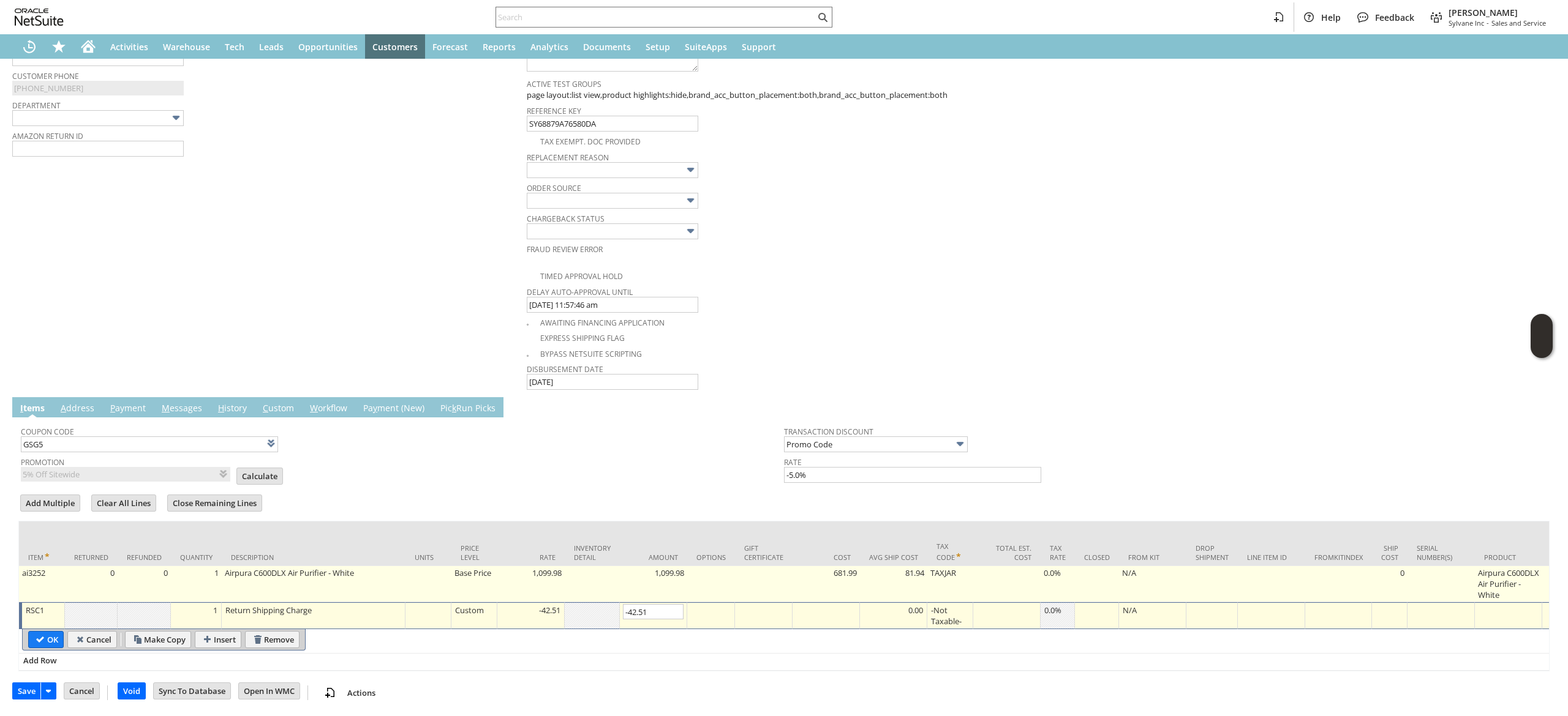
click at [532, 584] on td "1,099.98" at bounding box center [531, 585] width 67 height 36
type input "ai3252"
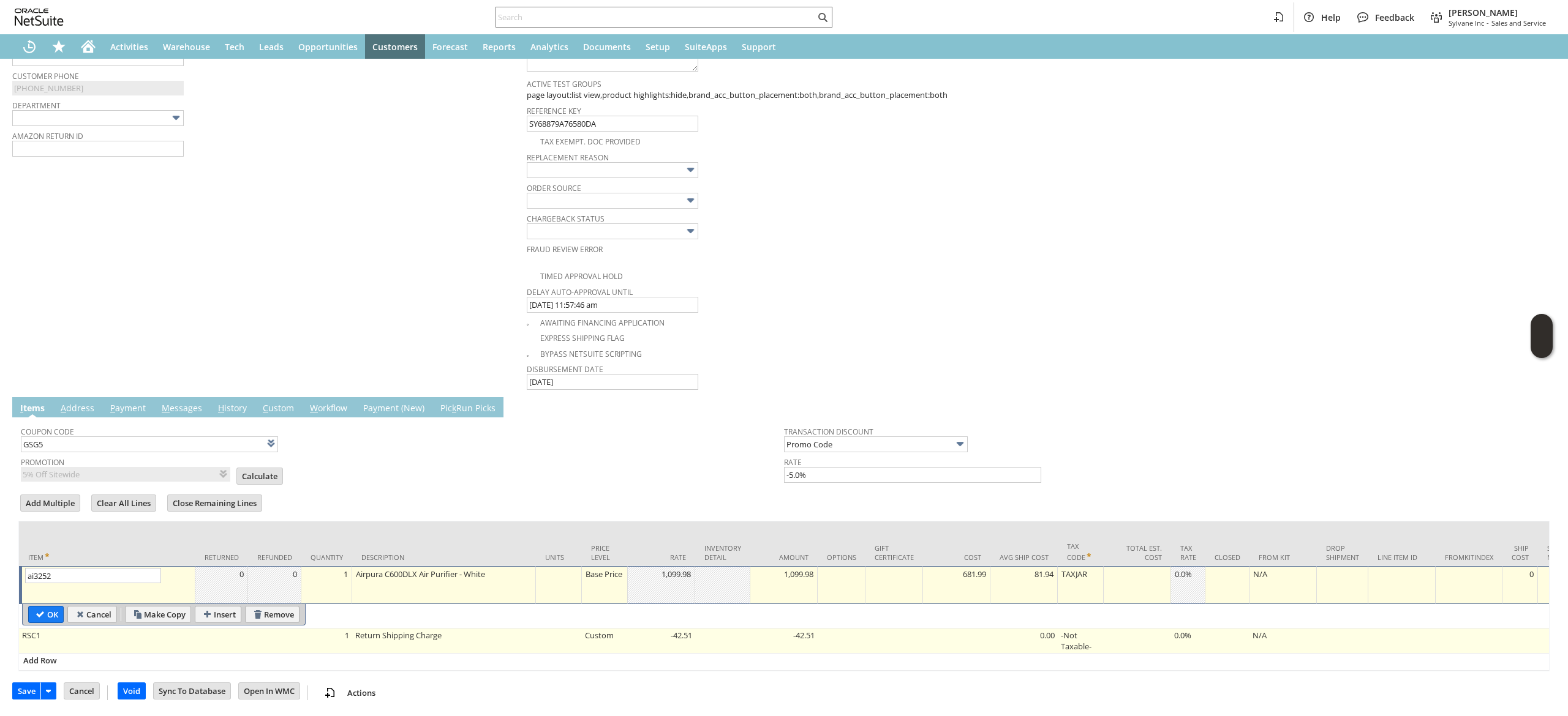
click at [672, 629] on td "-42.51" at bounding box center [661, 641] width 67 height 25
type input "-42.51"
type input "RSC1"
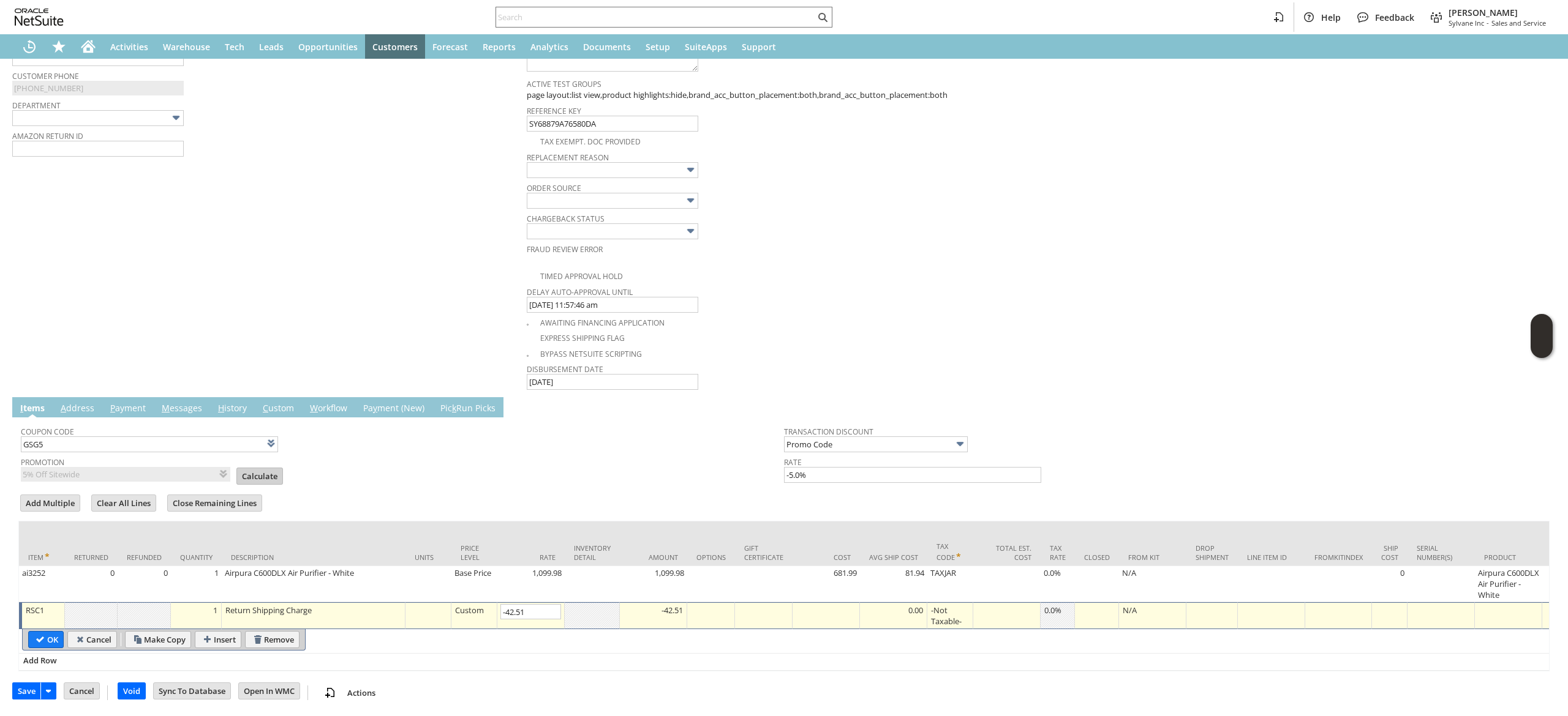
click at [250, 468] on input "Calculate" at bounding box center [260, 476] width 46 height 16
click at [38, 632] on table "OK Cancel Make Copy Insert Remove" at bounding box center [164, 640] width 283 height 22
click at [50, 632] on input "OK" at bounding box center [46, 640] width 34 height 16
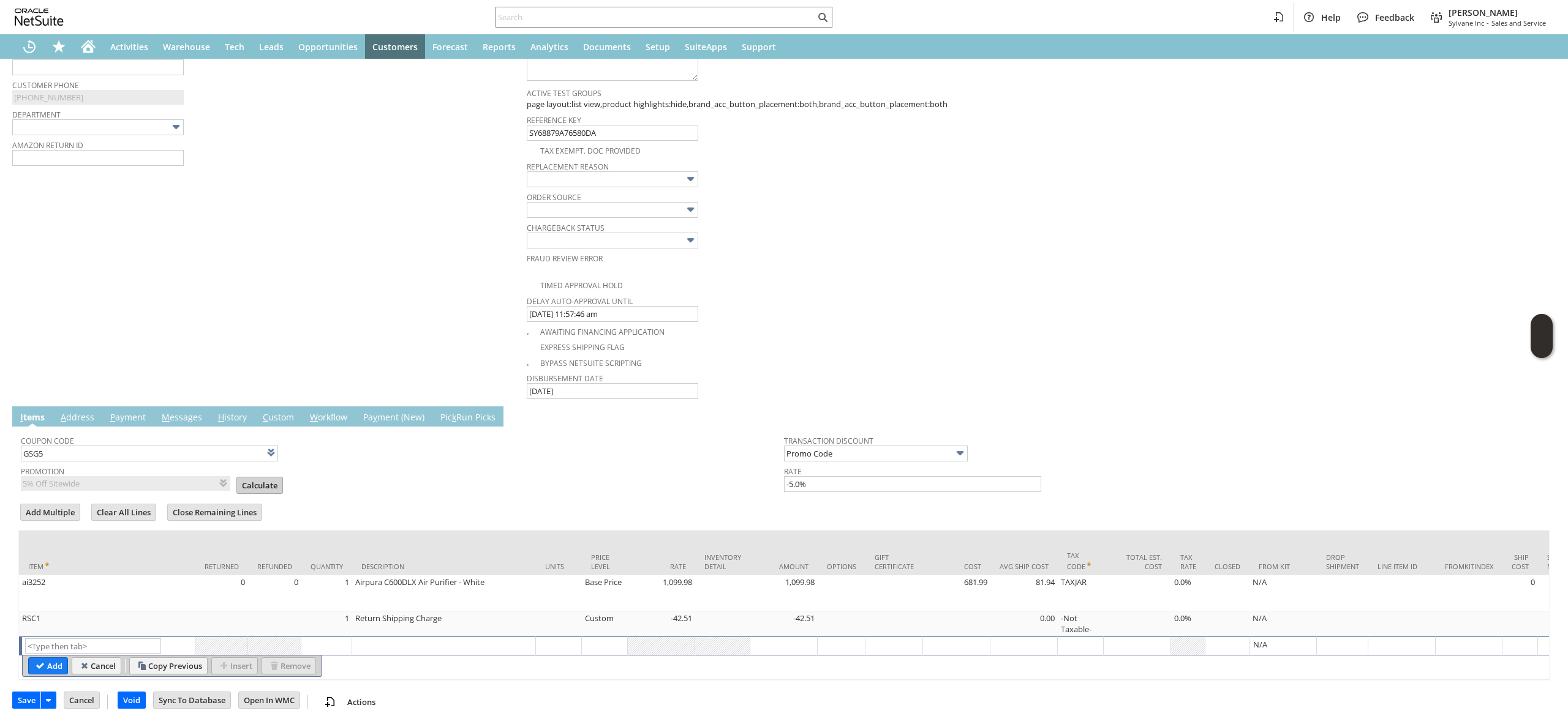
click at [252, 488] on input "Calculate" at bounding box center [260, 486] width 46 height 16
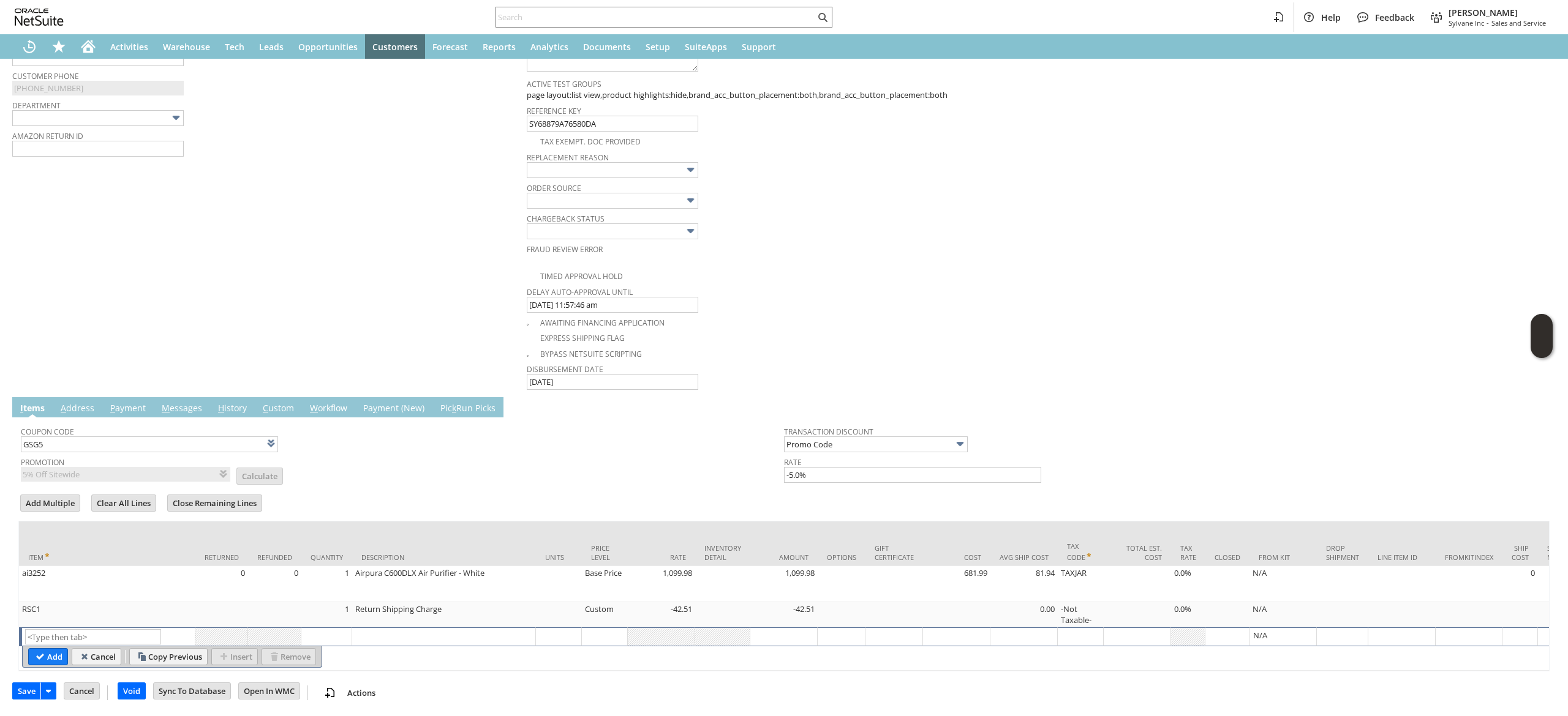
scroll to position [522, 0]
click at [33, 687] on input "Save" at bounding box center [27, 691] width 27 height 16
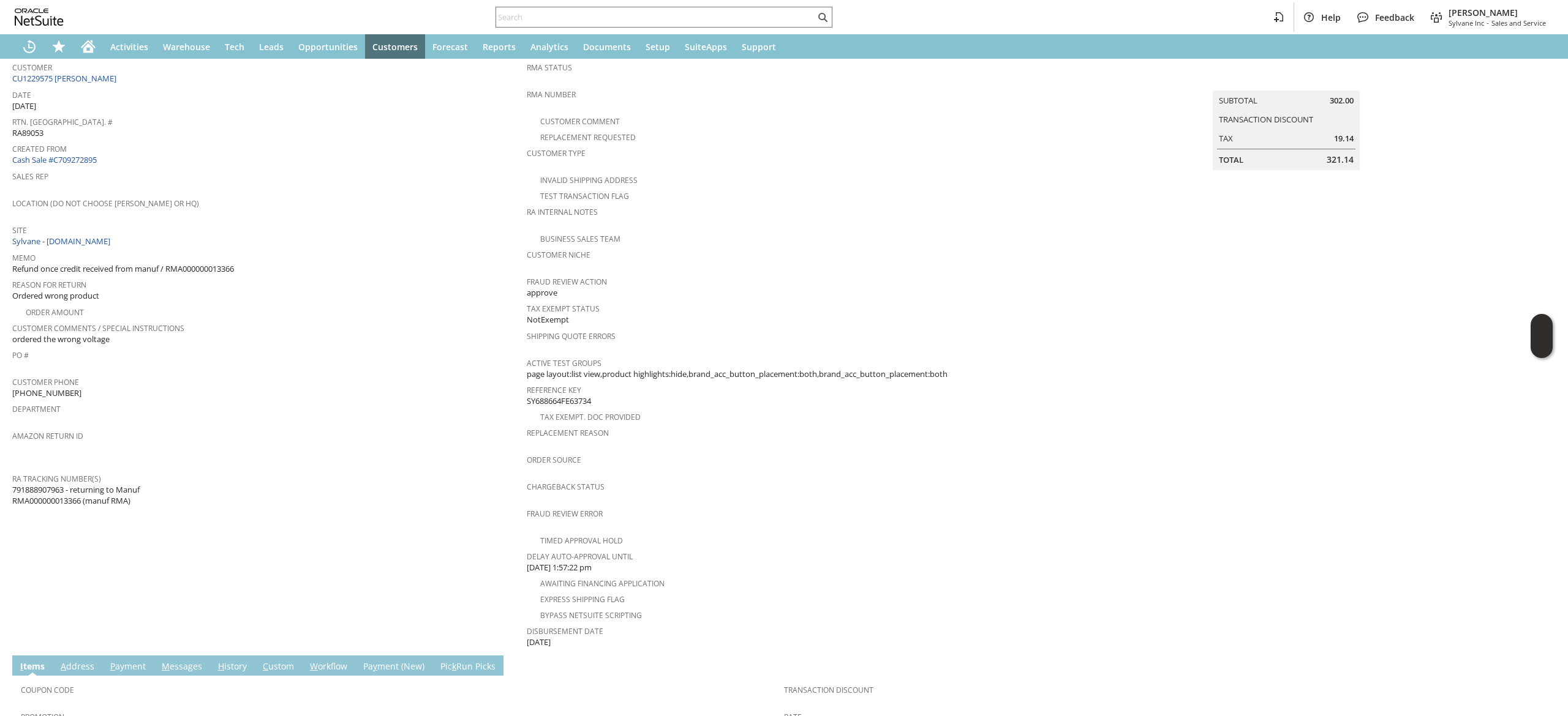
scroll to position [58, 0]
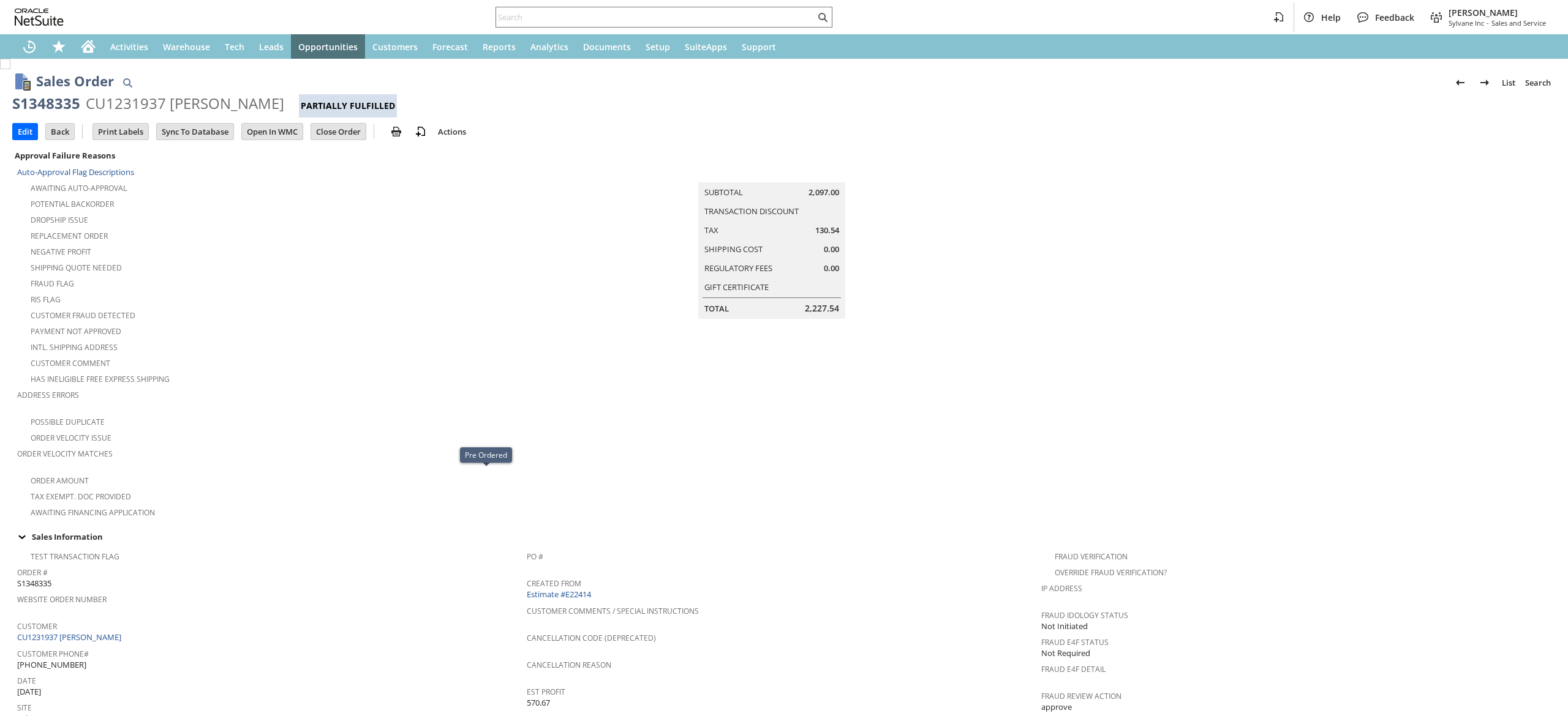
scroll to position [673, 0]
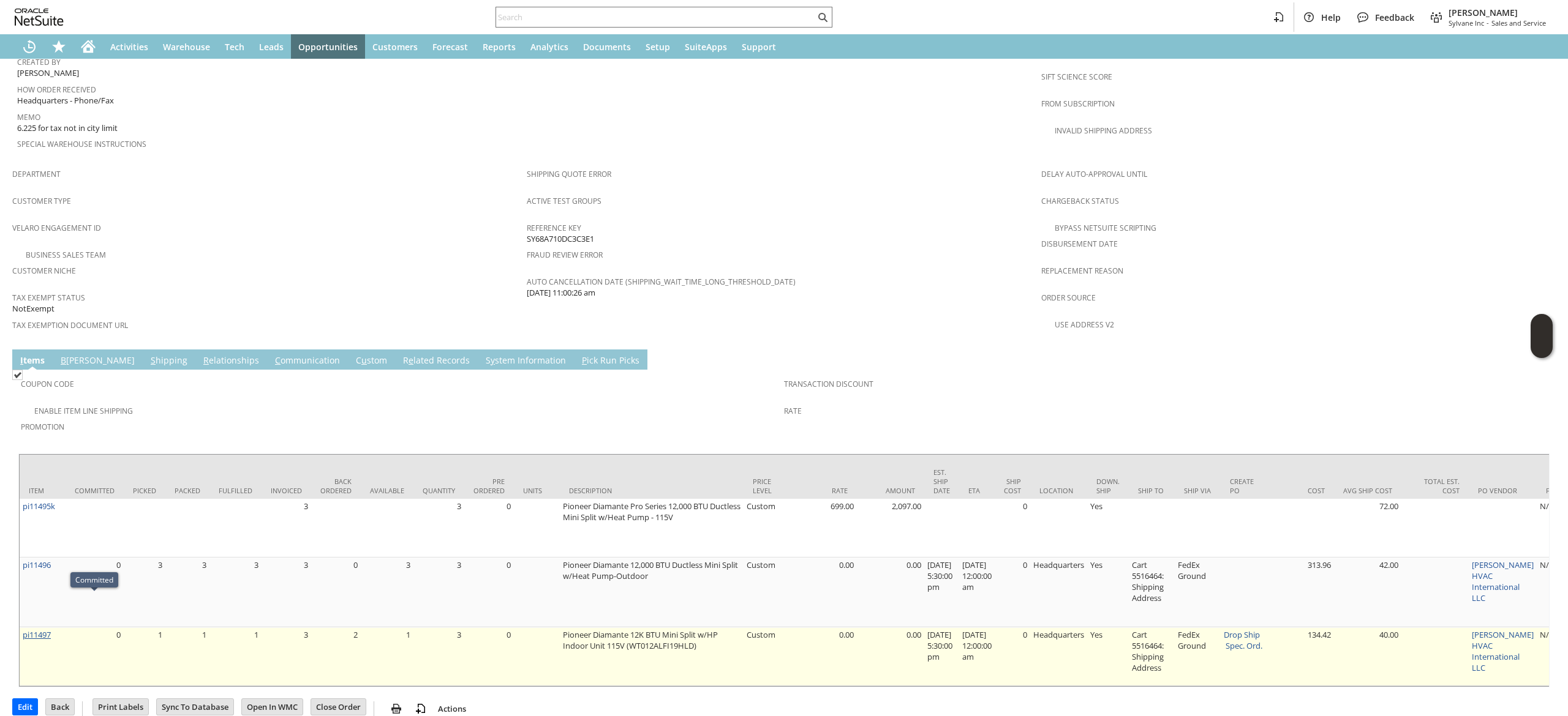
click at [49, 629] on link "pi11497" at bounding box center [36, 634] width 28 height 11
